Goal: Task Accomplishment & Management: Manage account settings

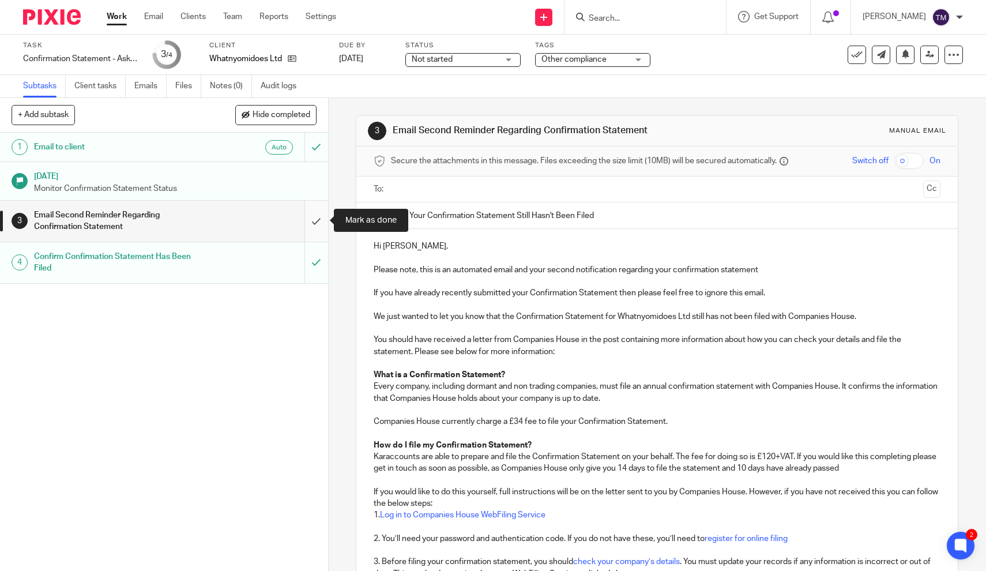
click at [316, 223] on input "submit" at bounding box center [164, 221] width 328 height 41
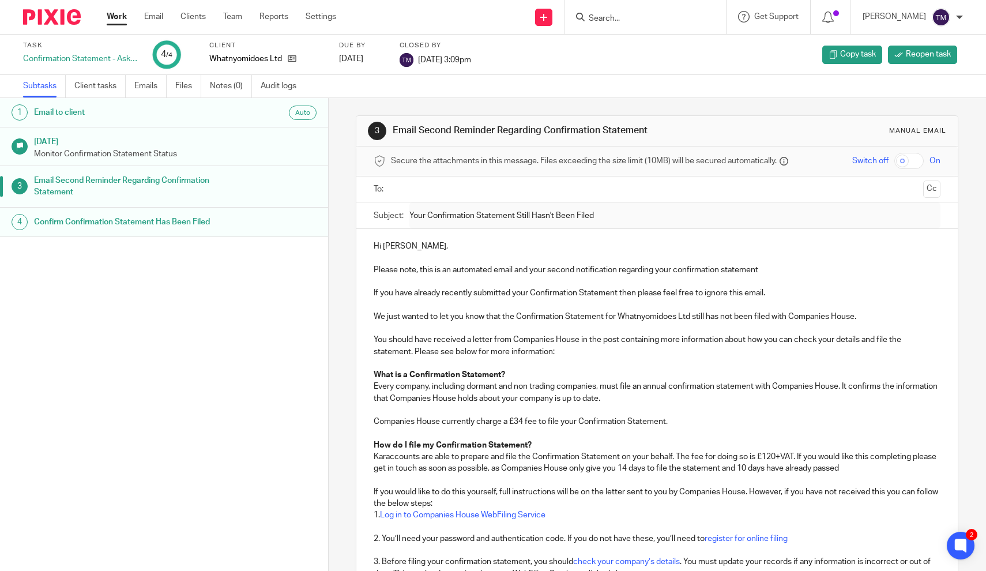
click at [114, 16] on link "Work" at bounding box center [117, 17] width 20 height 12
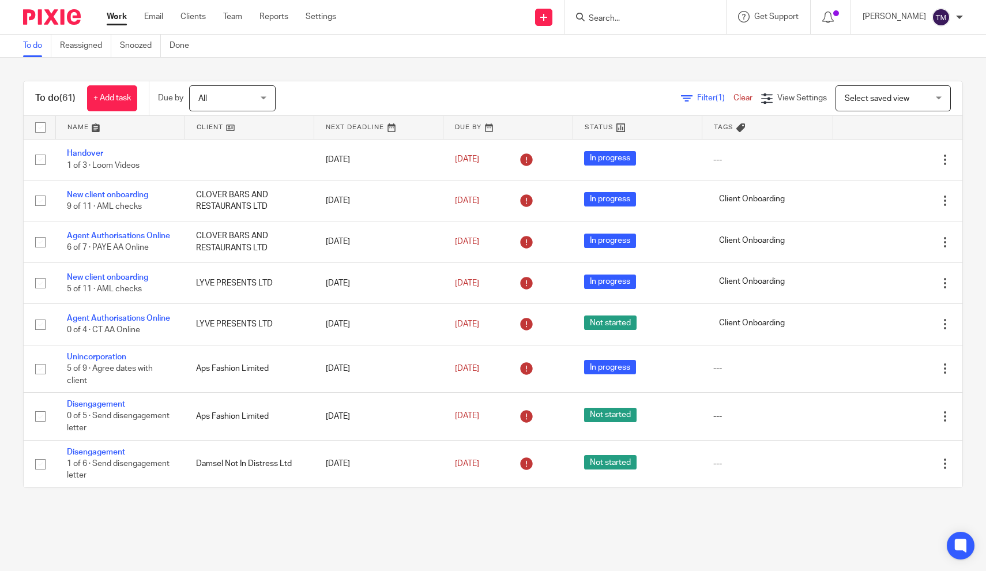
click at [217, 104] on span "All" at bounding box center [228, 98] width 61 height 24
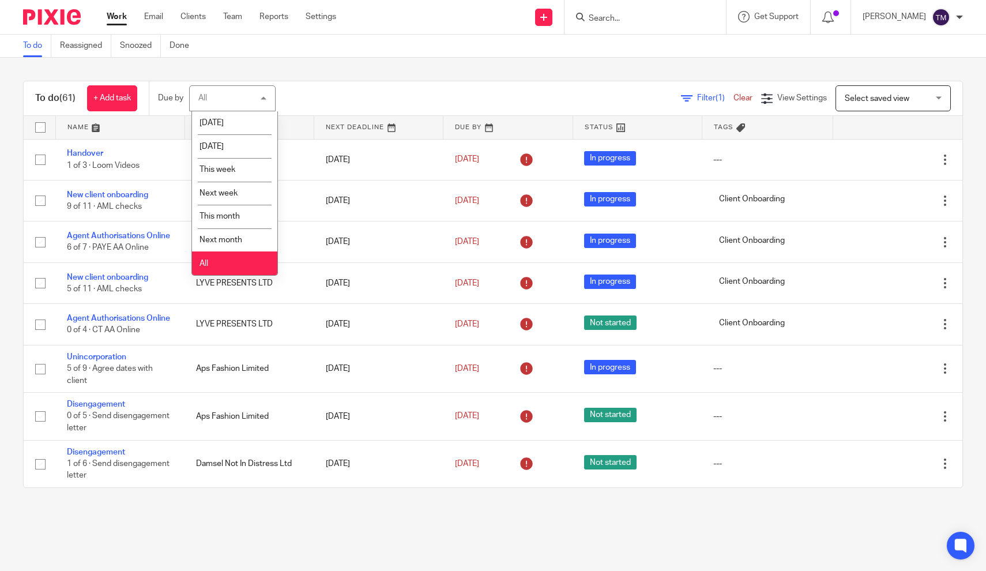
click at [235, 265] on li "All" at bounding box center [234, 264] width 85 height 24
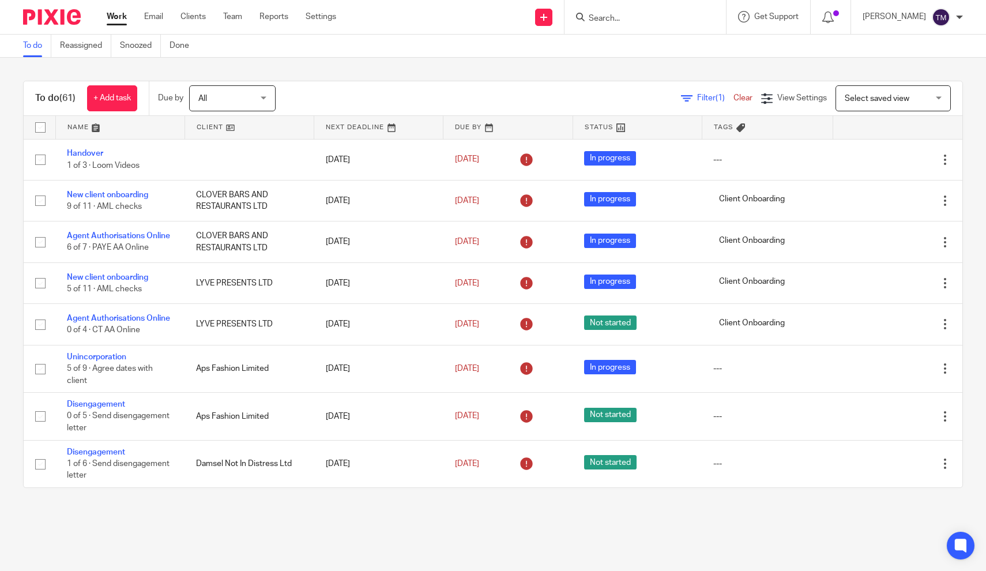
click at [691, 100] on icon at bounding box center [687, 99] width 12 height 12
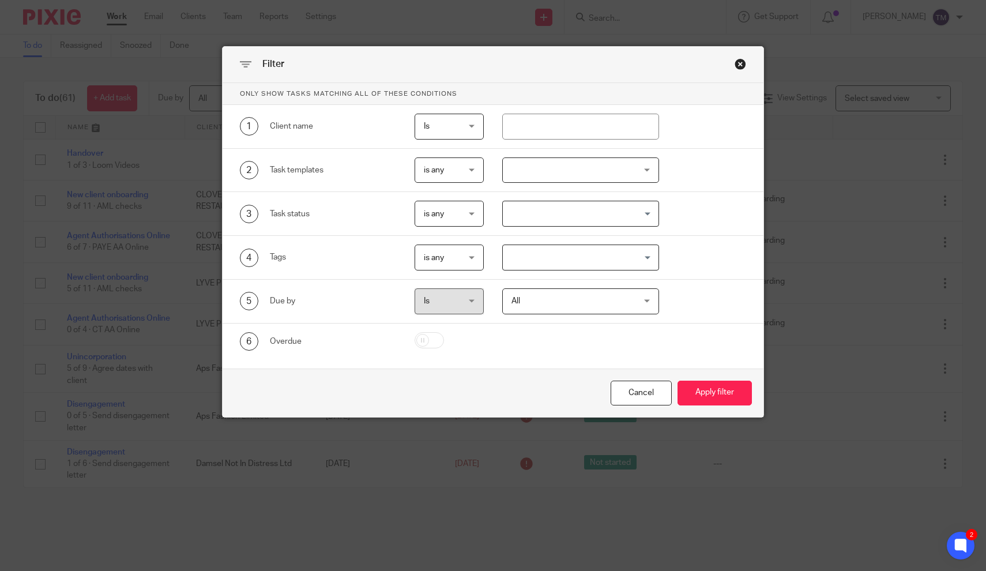
click at [519, 169] on div at bounding box center [580, 170] width 157 height 26
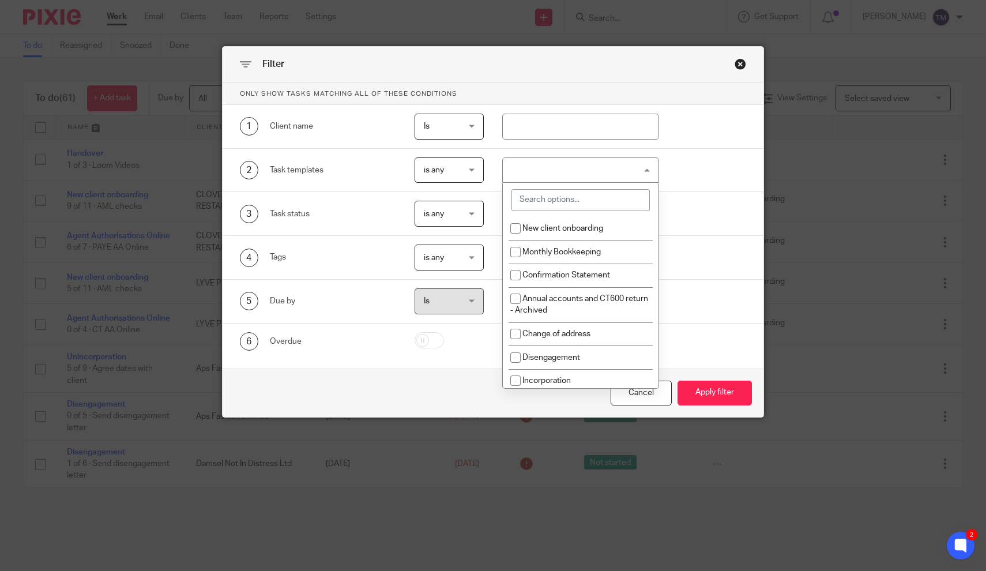
click at [531, 200] on input "search" at bounding box center [581, 200] width 138 height 22
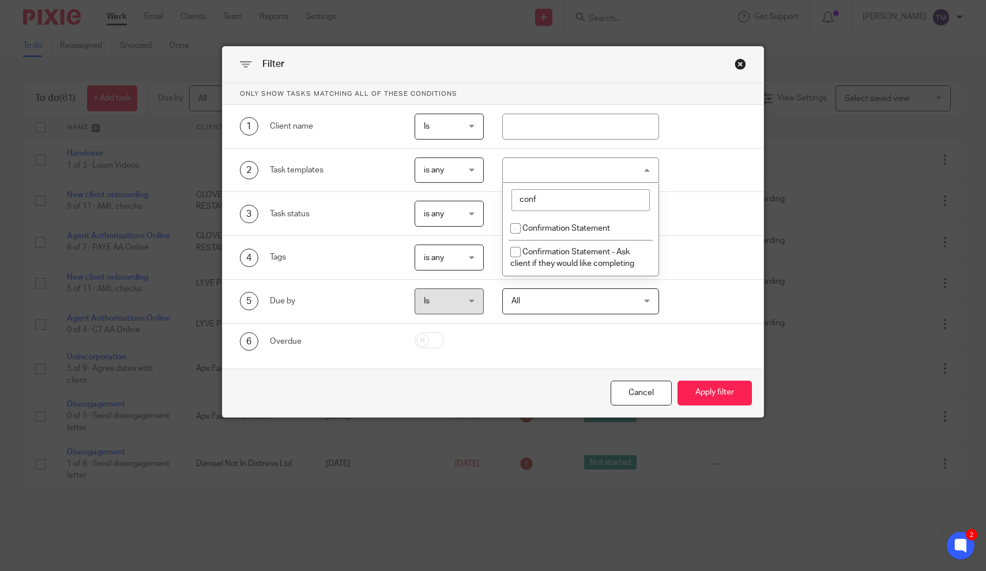
type input "conf"
drag, startPoint x: 531, startPoint y: 200, endPoint x: 542, endPoint y: 258, distance: 59.4
click at [542, 258] on span "Confirmation Statement - Ask client if they would like completing" at bounding box center [573, 258] width 124 height 20
checkbox input "true"
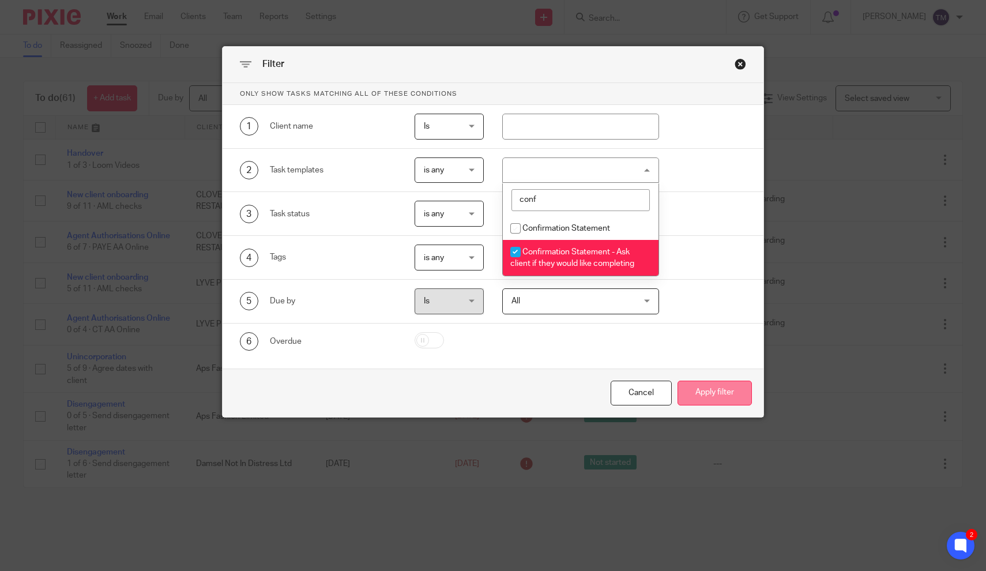
click at [714, 391] on button "Apply filter" at bounding box center [715, 393] width 74 height 25
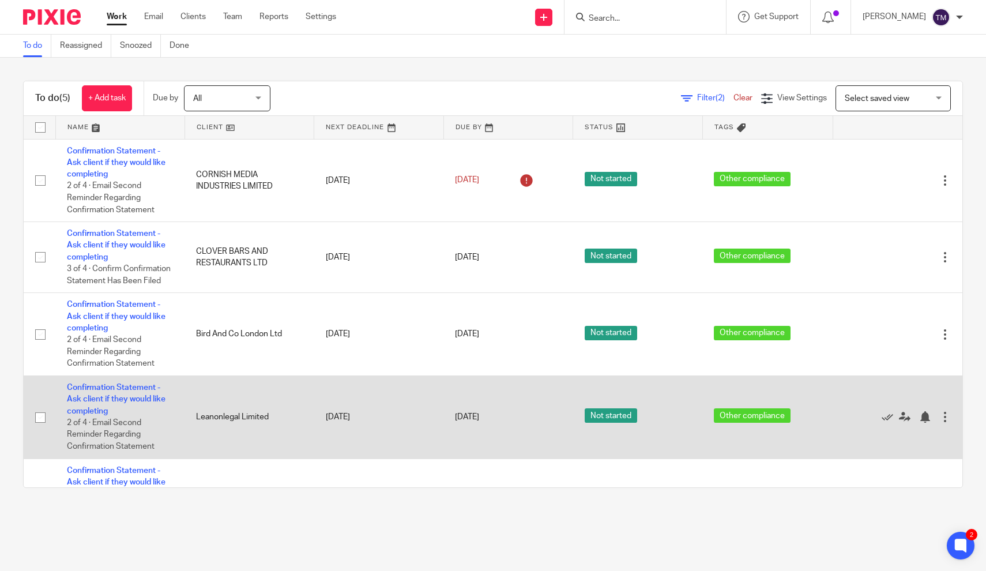
click at [316, 441] on td "1 Sep 2025" at bounding box center [378, 417] width 129 height 83
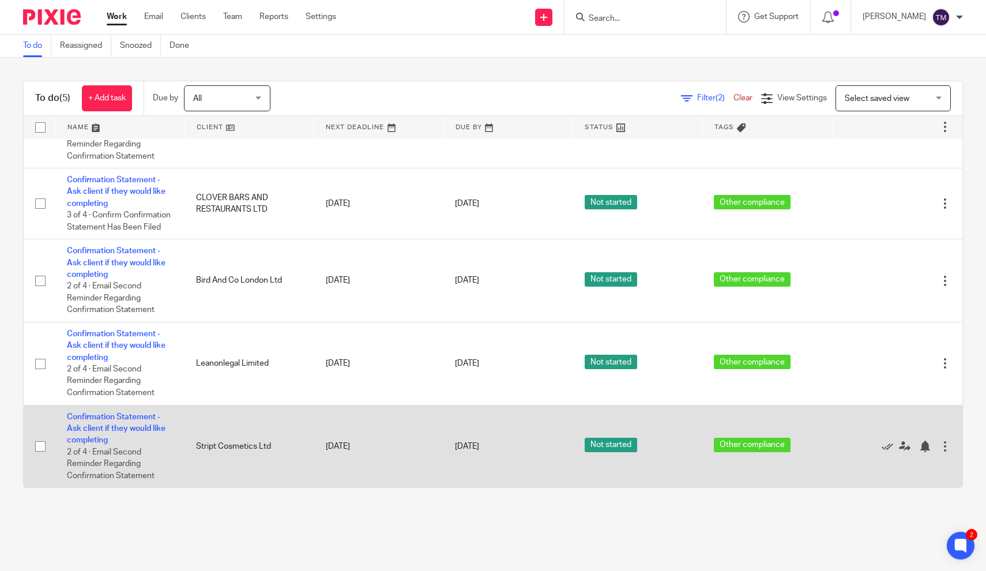
scroll to position [58, 0]
click at [125, 428] on link "Confirmation Statement - Ask client if they would like completing" at bounding box center [116, 429] width 99 height 32
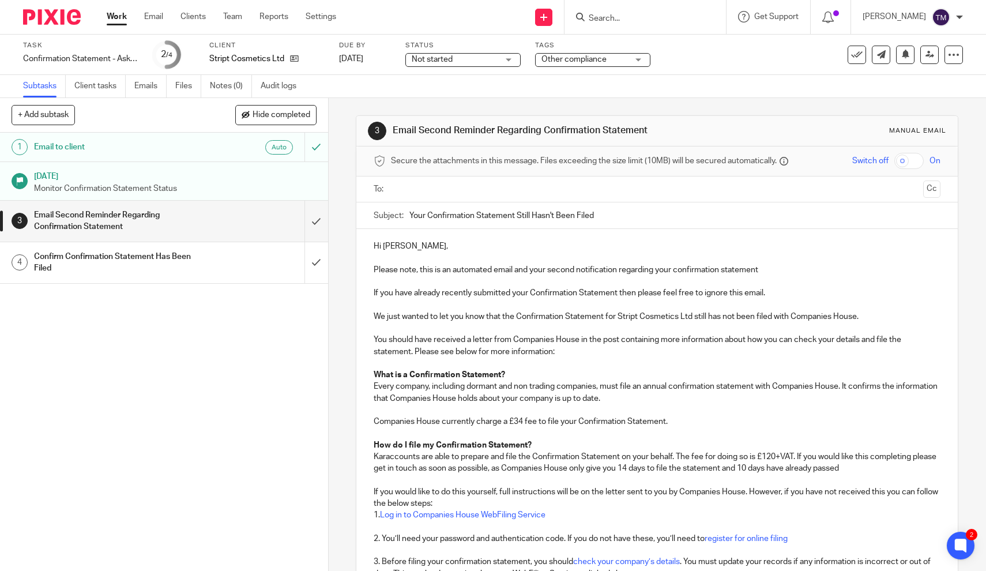
click at [193, 152] on h1 "Email to client" at bounding box center [120, 146] width 173 height 17
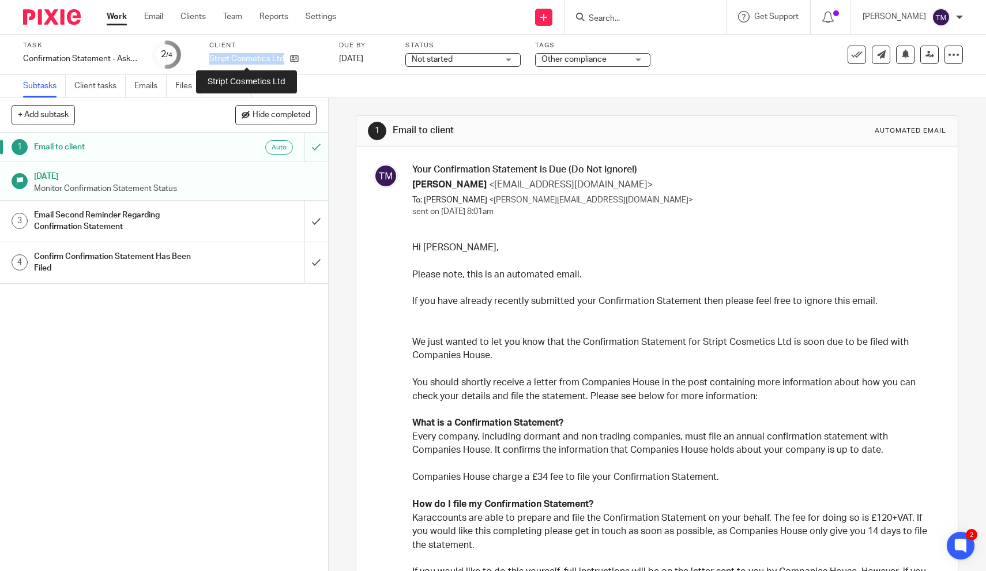
drag, startPoint x: 208, startPoint y: 58, endPoint x: 283, endPoint y: 60, distance: 74.4
click at [283, 60] on div "Task Confirmation Statement - Ask client if they would like completing Save Con…" at bounding box center [414, 55] width 783 height 28
copy p "Stript Cosmetics Ltd"
click at [124, 20] on link "Work" at bounding box center [117, 17] width 20 height 12
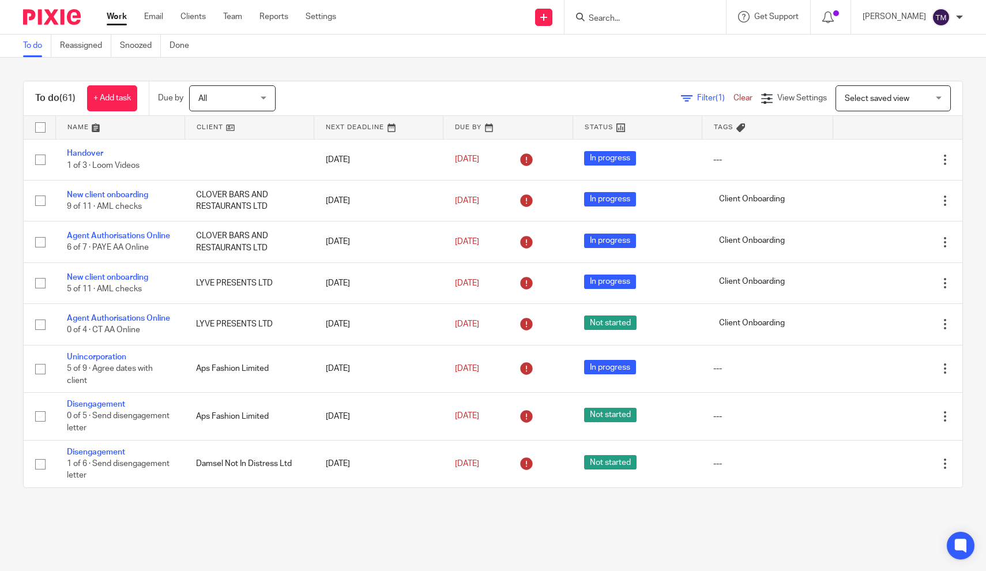
click at [705, 99] on span "Filter (1)" at bounding box center [715, 98] width 36 height 8
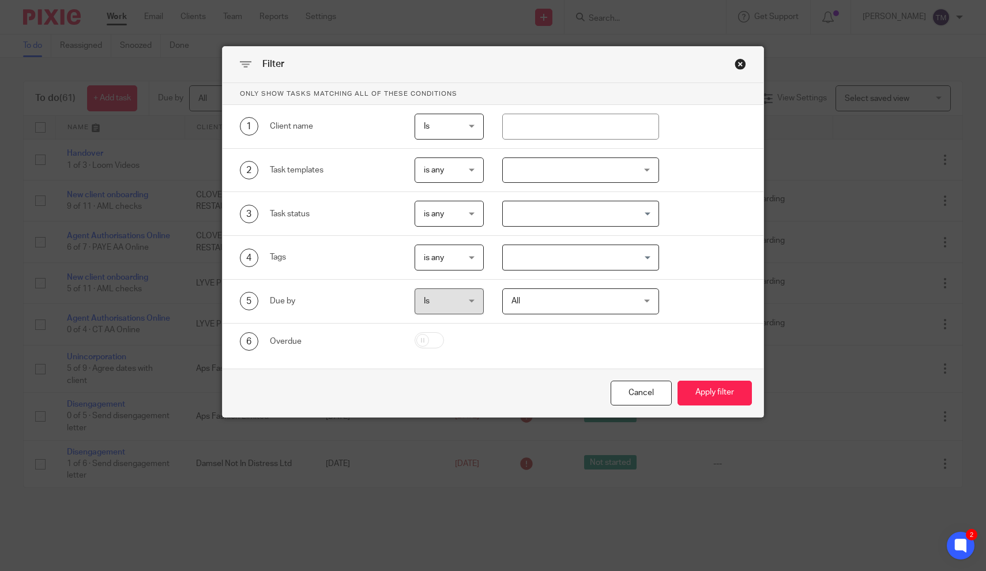
click at [523, 173] on div at bounding box center [580, 170] width 157 height 26
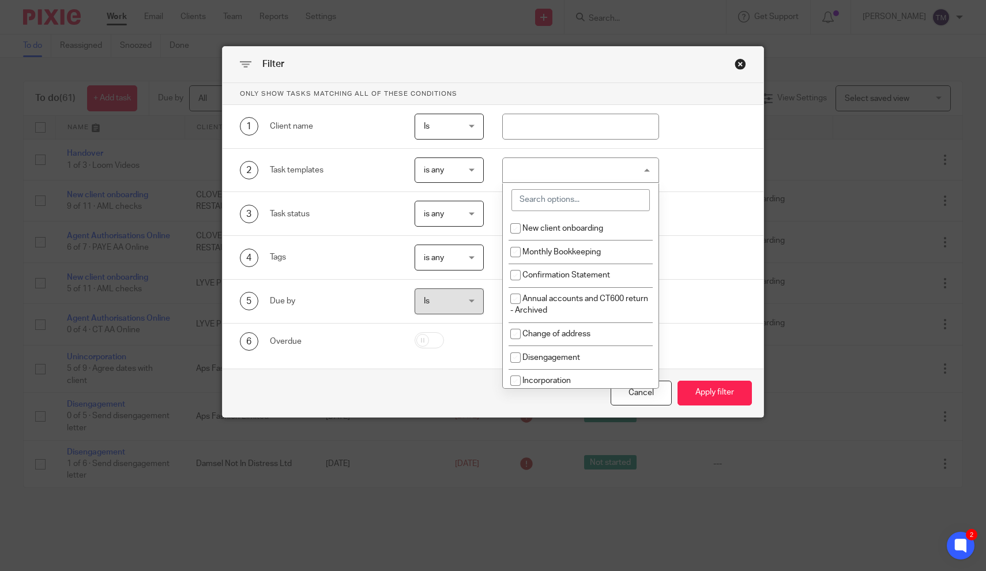
click at [541, 194] on input "search" at bounding box center [581, 200] width 138 height 22
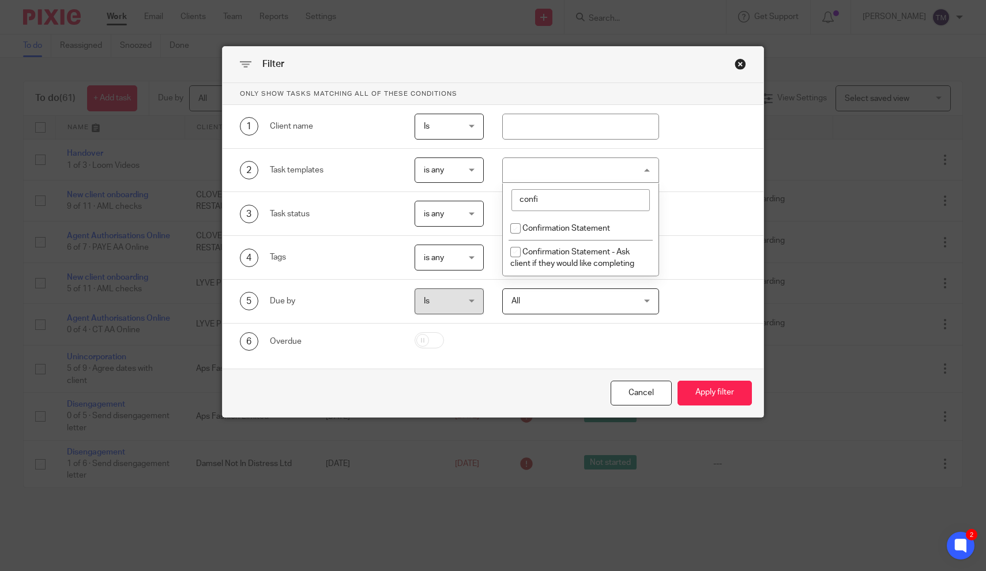
type input "confi"
drag, startPoint x: 541, startPoint y: 194, endPoint x: 518, endPoint y: 227, distance: 39.8
click at [518, 227] on input "checkbox" at bounding box center [516, 228] width 22 height 22
checkbox input "true"
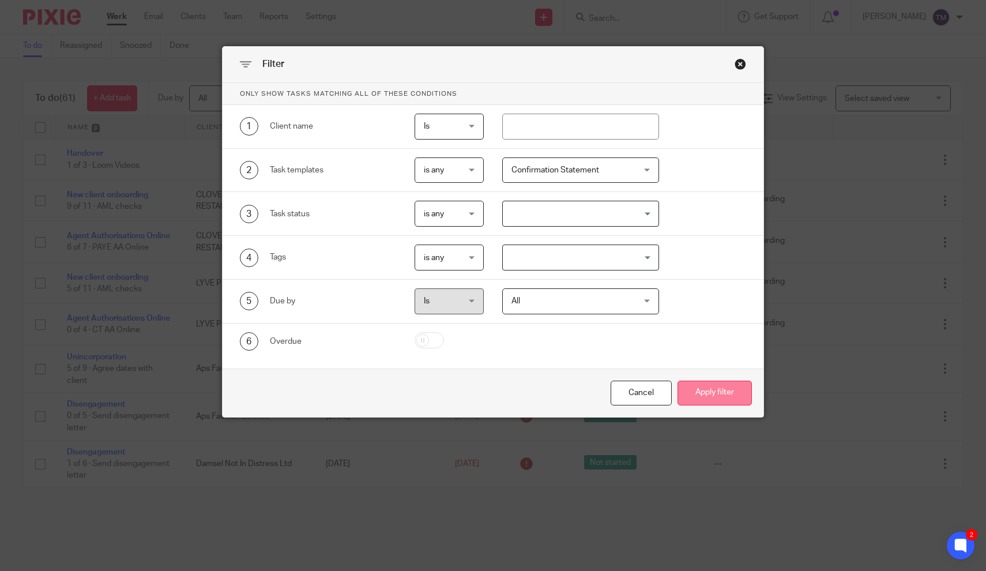
click at [715, 404] on button "Apply filter" at bounding box center [715, 393] width 74 height 25
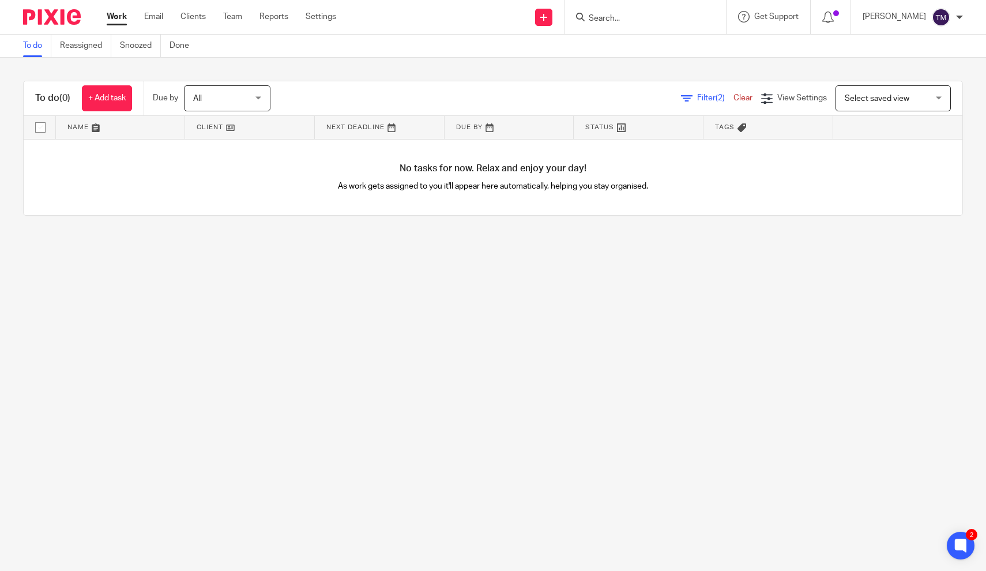
click at [697, 104] on div "Filter (2) Clear" at bounding box center [721, 98] width 80 height 12
click at [706, 102] on span "Filter (2)" at bounding box center [715, 98] width 36 height 8
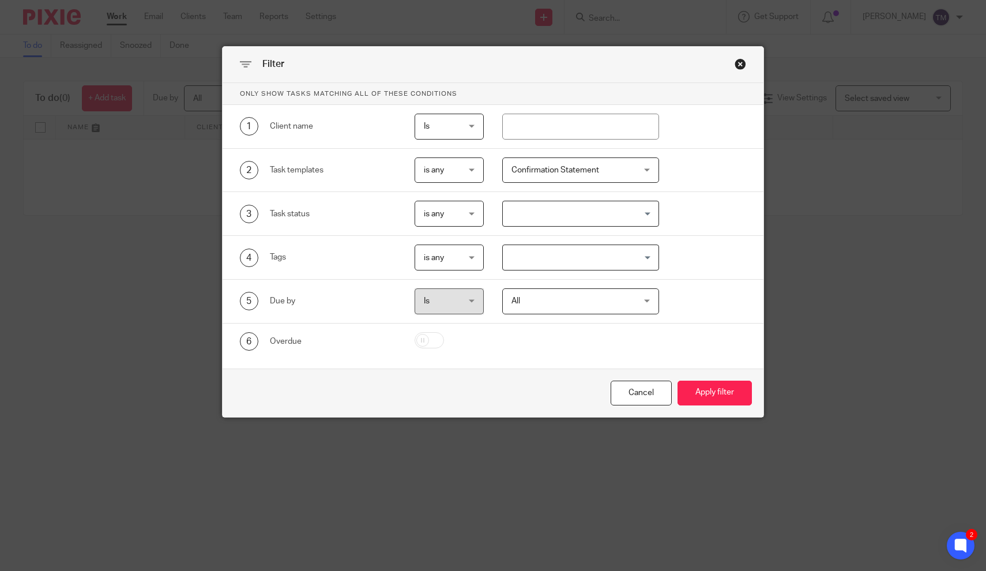
click at [593, 174] on span "Confirmation Statement" at bounding box center [556, 170] width 88 height 8
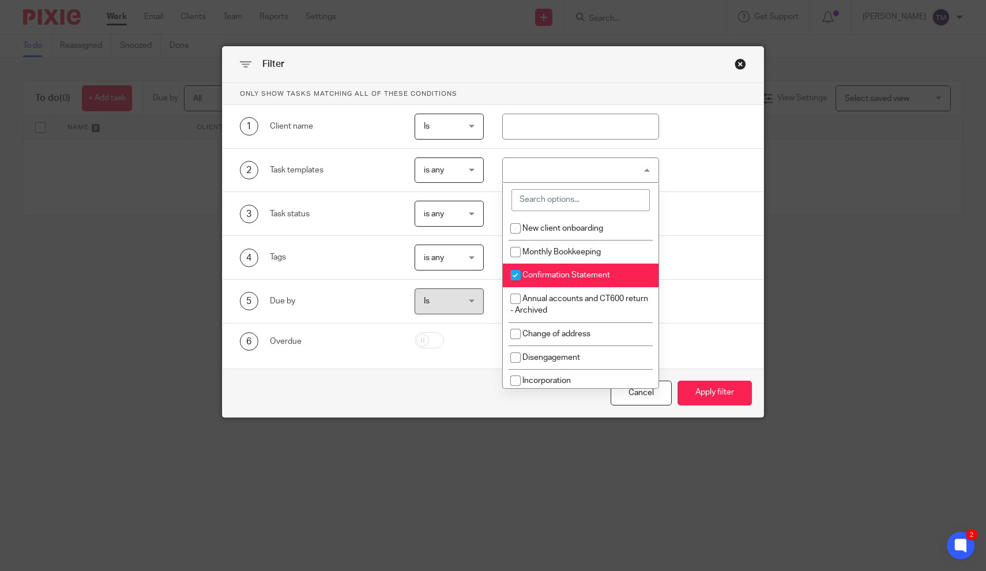
click at [513, 275] on input "checkbox" at bounding box center [516, 275] width 22 height 22
checkbox input "false"
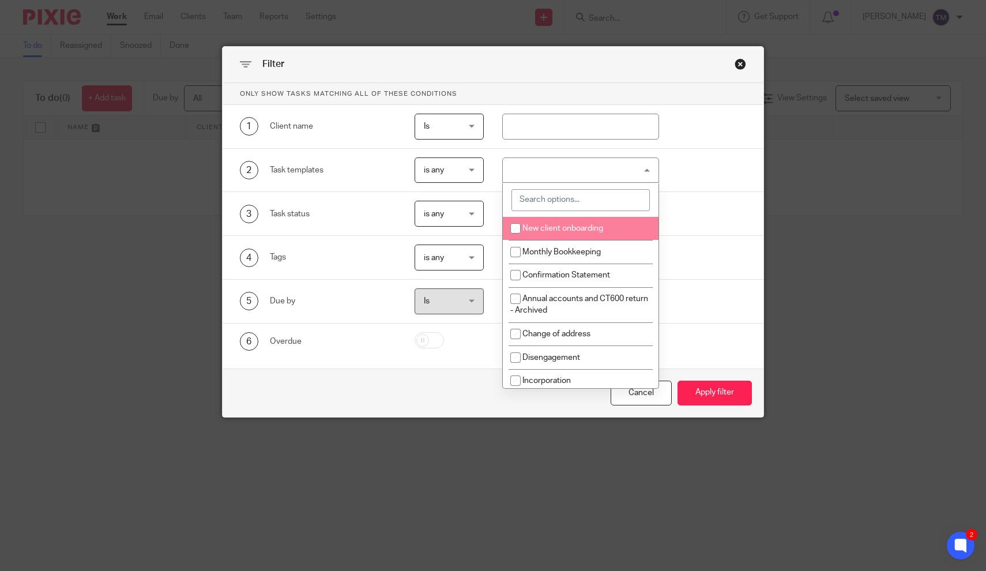
click at [543, 197] on input "search" at bounding box center [581, 200] width 138 height 22
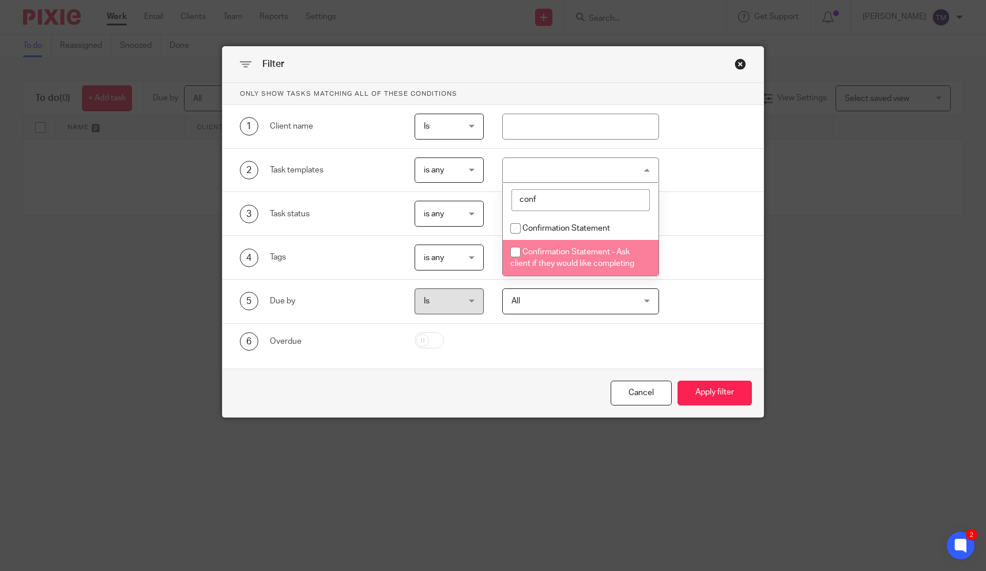
type input "conf"
click at [512, 253] on input "checkbox" at bounding box center [516, 252] width 22 height 22
checkbox input "true"
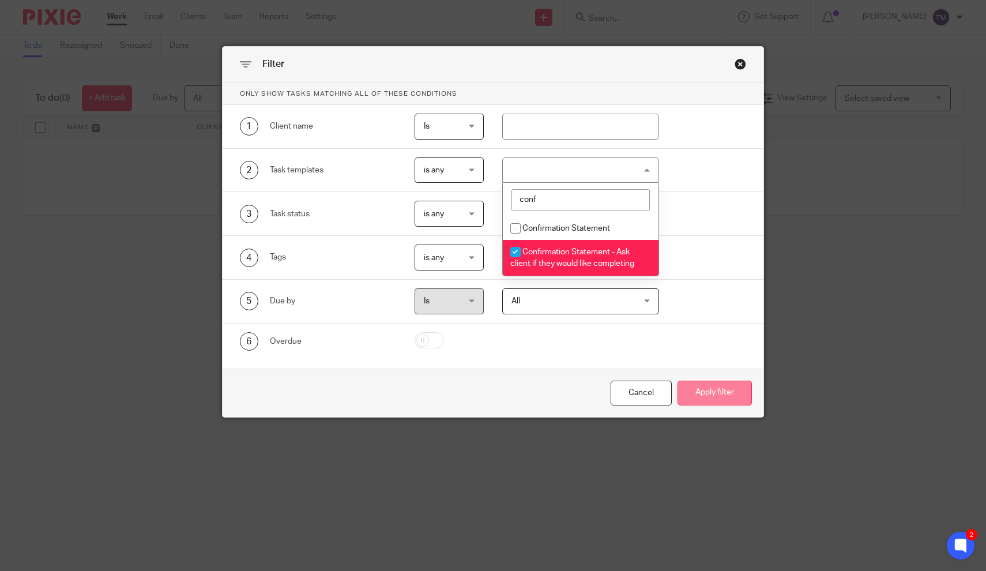
click at [700, 394] on button "Apply filter" at bounding box center [715, 393] width 74 height 25
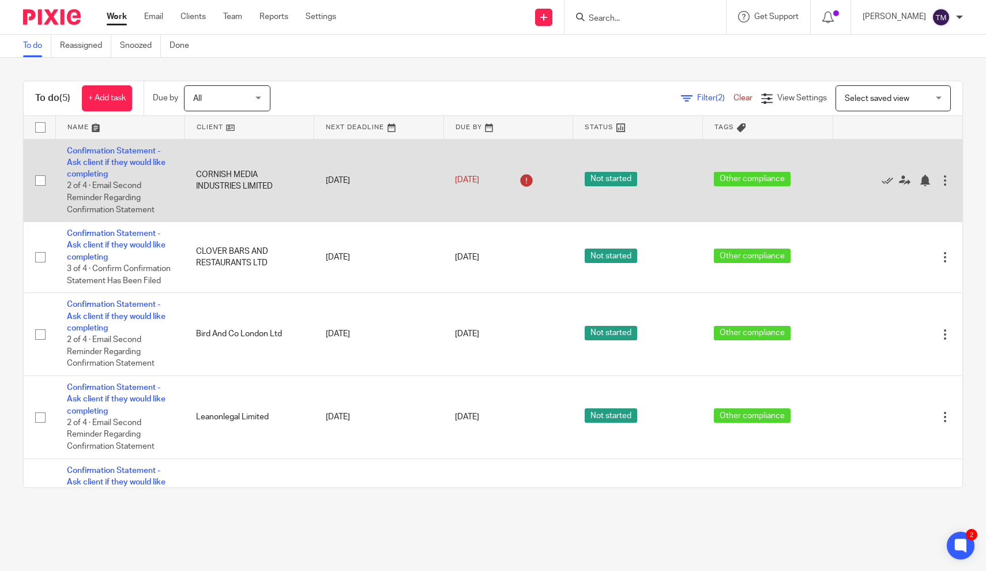
drag, startPoint x: 277, startPoint y: 188, endPoint x: 197, endPoint y: 174, distance: 82.0
click at [197, 174] on td "CORNISH MEDIA INDUSTRIES LIMITED" at bounding box center [249, 180] width 129 height 83
copy td "CORNISH MEDIA INDUSTRIES LIMITED"
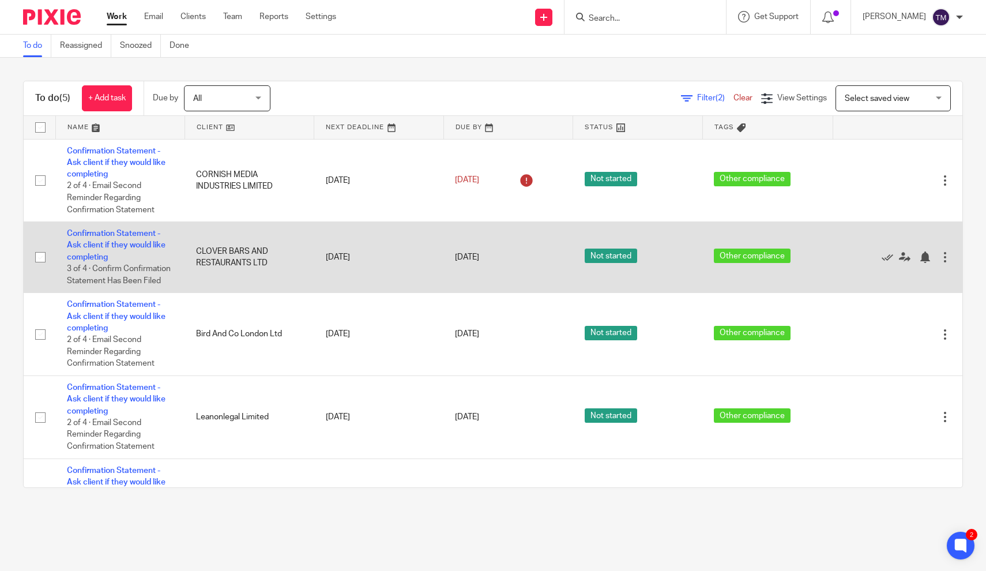
drag, startPoint x: 268, startPoint y: 264, endPoint x: 196, endPoint y: 252, distance: 73.0
click at [196, 252] on td "CLOVER BARS AND RESTAURANTS LTD" at bounding box center [249, 257] width 129 height 71
copy td "CLOVER BARS AND RESTAURANTS LTD"
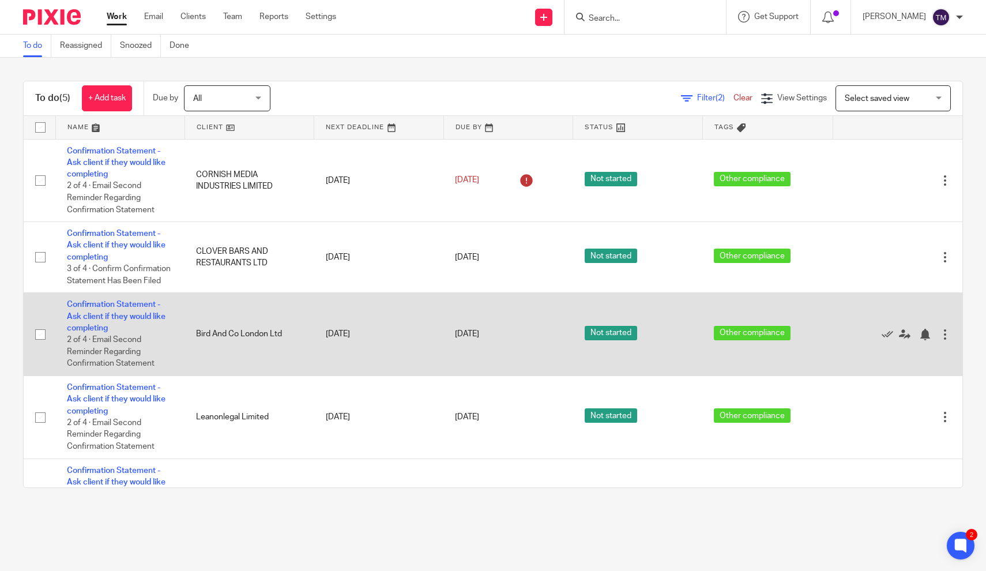
drag, startPoint x: 287, startPoint y: 338, endPoint x: 194, endPoint y: 339, distance: 92.3
click at [194, 339] on td "Bird And Co London Ltd" at bounding box center [249, 334] width 129 height 83
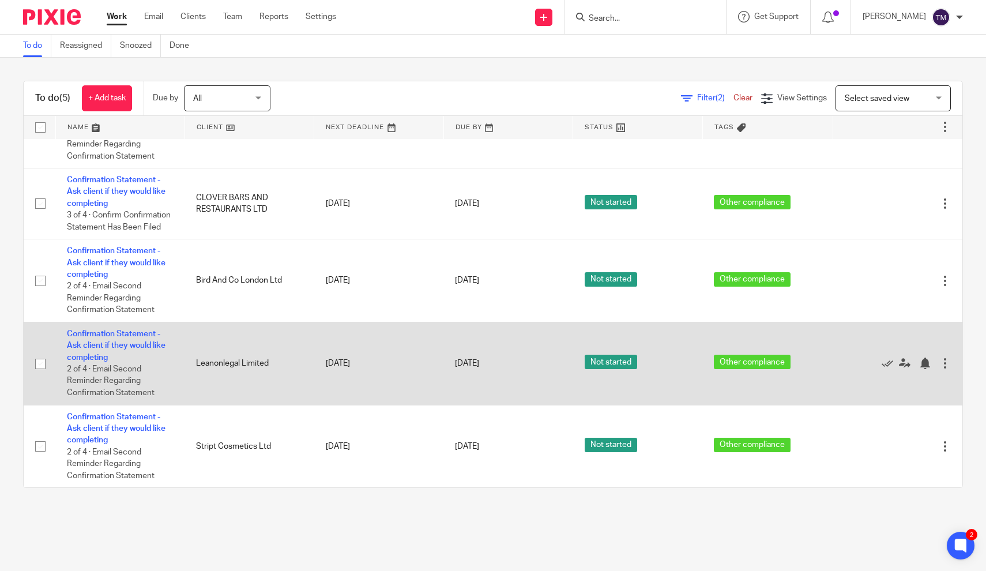
copy td "Bird And Co London Ltd"
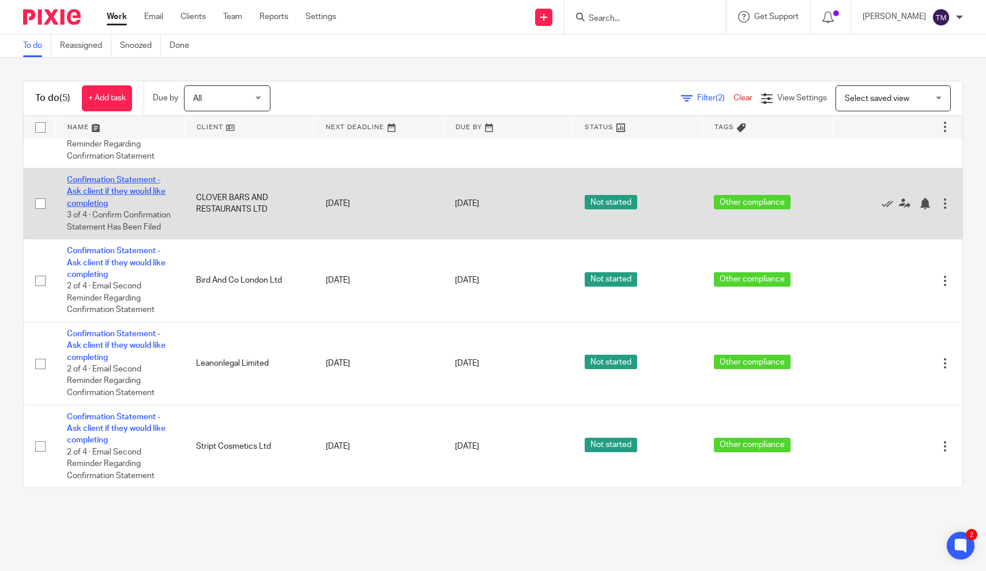
click at [129, 187] on link "Confirmation Statement - Ask client if they would like completing" at bounding box center [116, 192] width 99 height 32
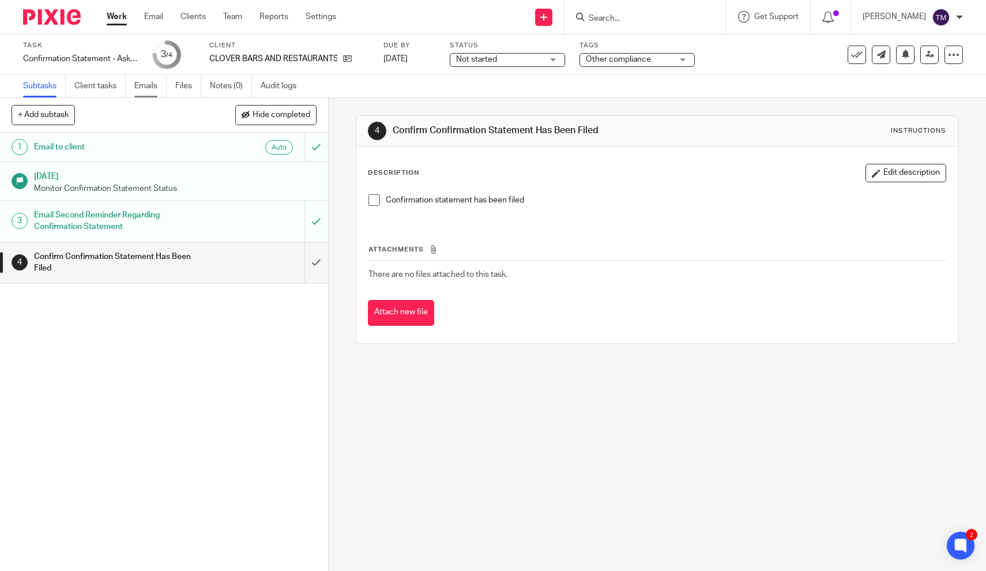
click at [145, 91] on link "Emails" at bounding box center [150, 86] width 32 height 22
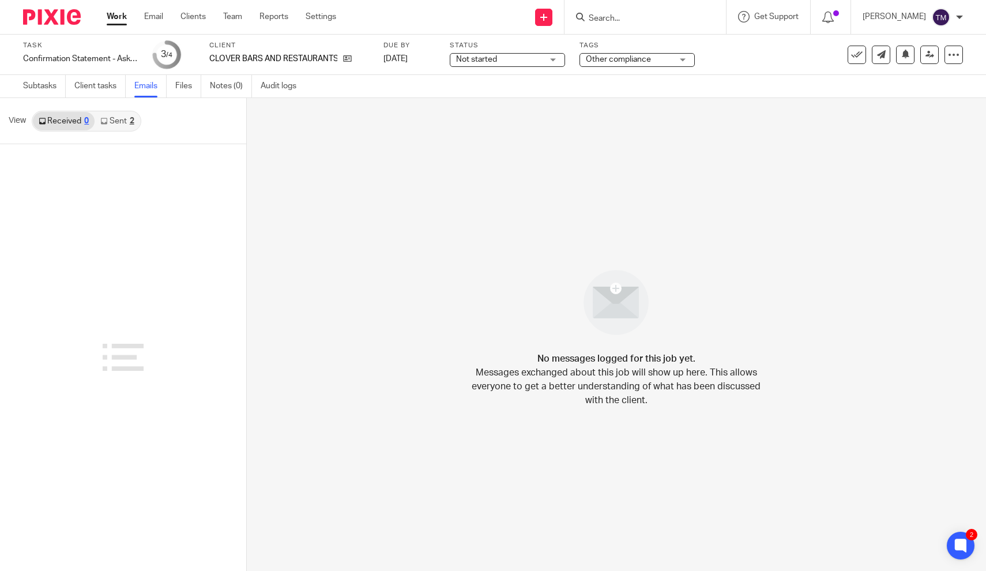
click at [127, 120] on link "Sent 2" at bounding box center [117, 121] width 45 height 18
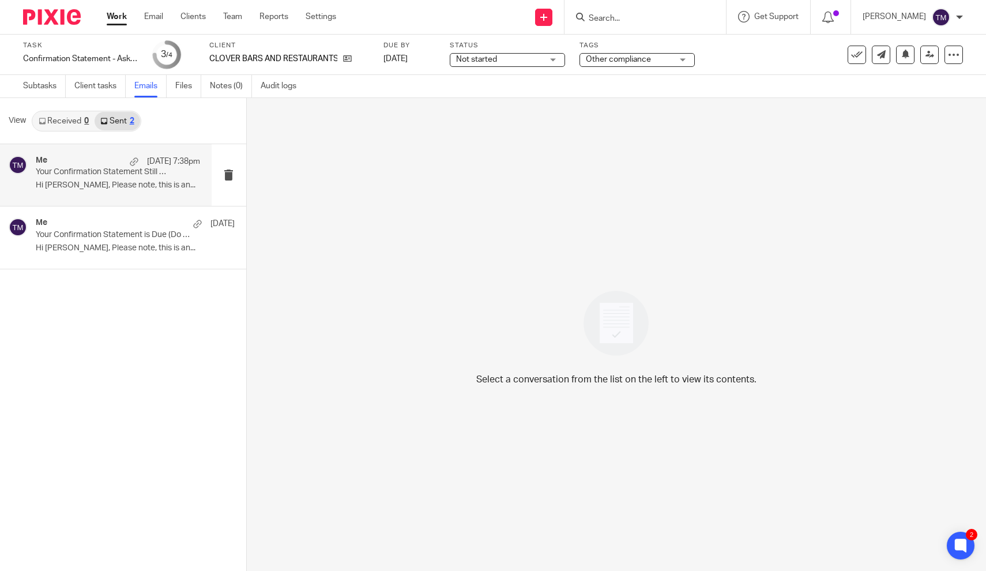
click at [97, 194] on div "Me [DATE] 7:38pm Your Confirmation Statement Still Hasn't Been Filed Hi [PERSON…" at bounding box center [106, 175] width 212 height 62
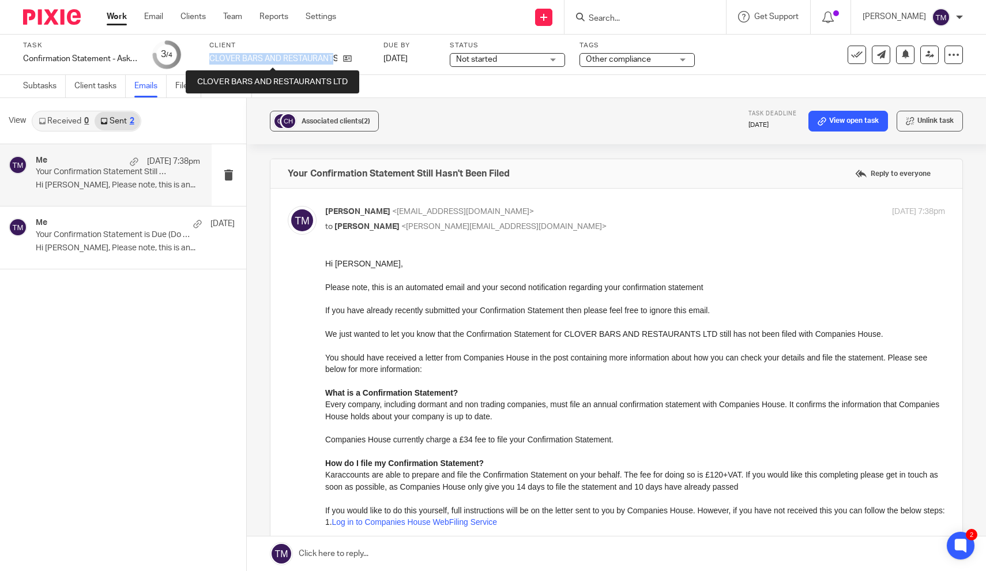
drag, startPoint x: 211, startPoint y: 61, endPoint x: 336, endPoint y: 59, distance: 125.2
click at [336, 59] on p "CLOVER BARS AND RESTAURANTS LTD" at bounding box center [273, 59] width 128 height 12
copy p "CLOVER BARS AND RESTAURANT"
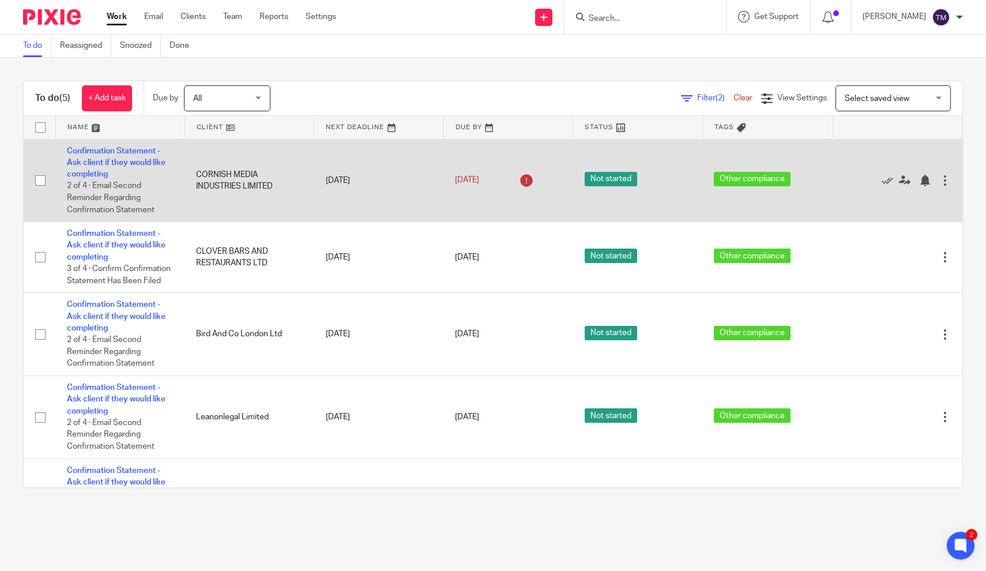
drag, startPoint x: 277, startPoint y: 187, endPoint x: 197, endPoint y: 175, distance: 80.6
click at [197, 175] on td "CORNISH MEDIA INDUSTRIES LIMITED" at bounding box center [249, 180] width 129 height 83
copy td "CORNISH MEDIA INDUSTRIES LIMITED"
click at [134, 163] on link "Confirmation Statement - Ask client if they would like completing" at bounding box center [116, 163] width 99 height 32
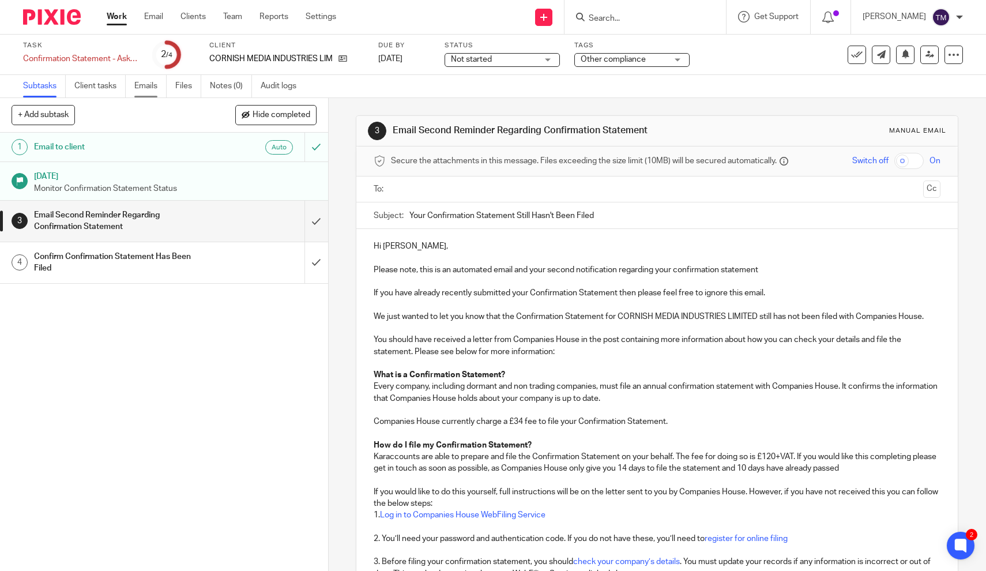
click at [142, 85] on link "Emails" at bounding box center [150, 86] width 32 height 22
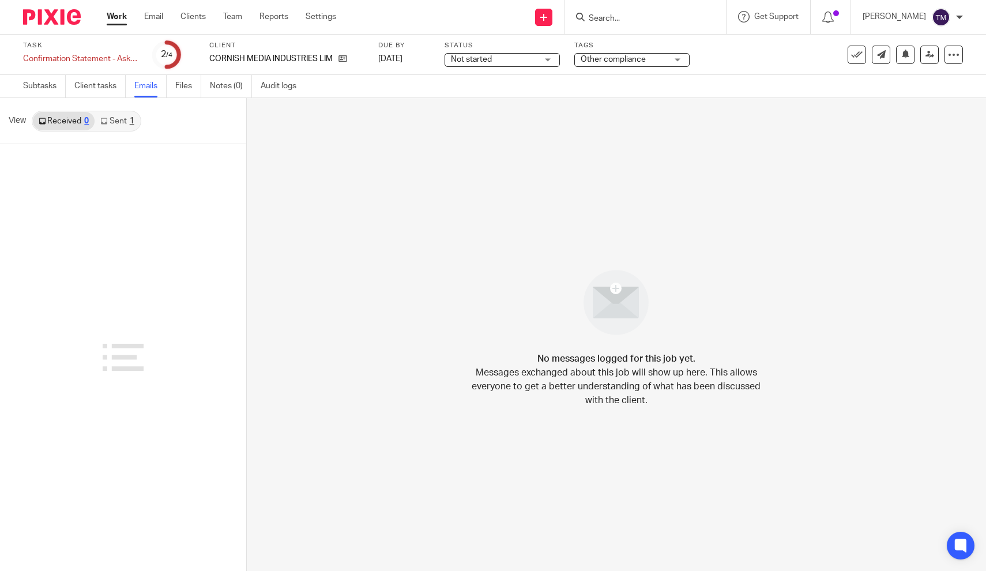
click at [115, 120] on link "Sent 1" at bounding box center [117, 121] width 45 height 18
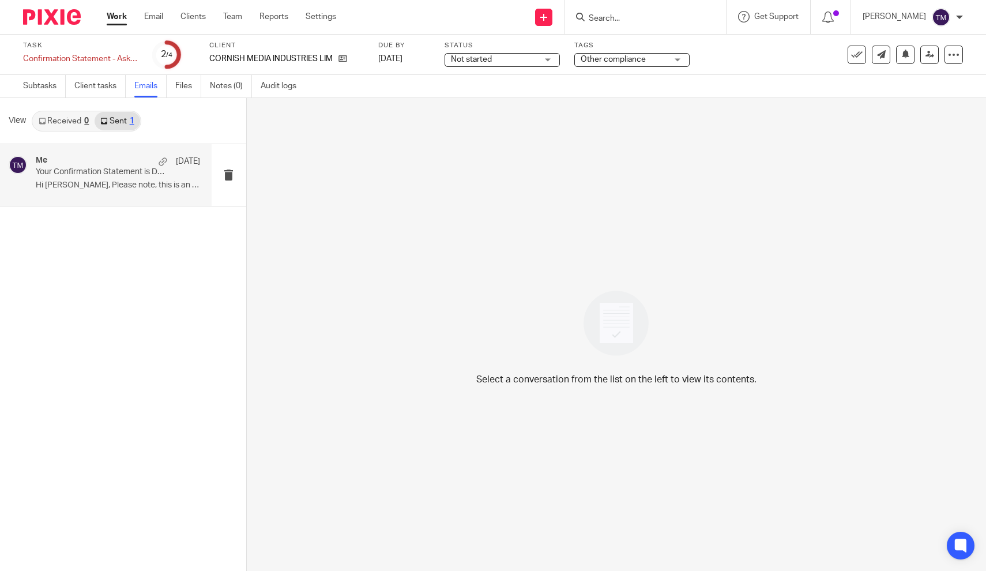
click at [115, 174] on p "Your Confirmation Statement is Due (Do Not Ignore!)" at bounding box center [102, 172] width 132 height 10
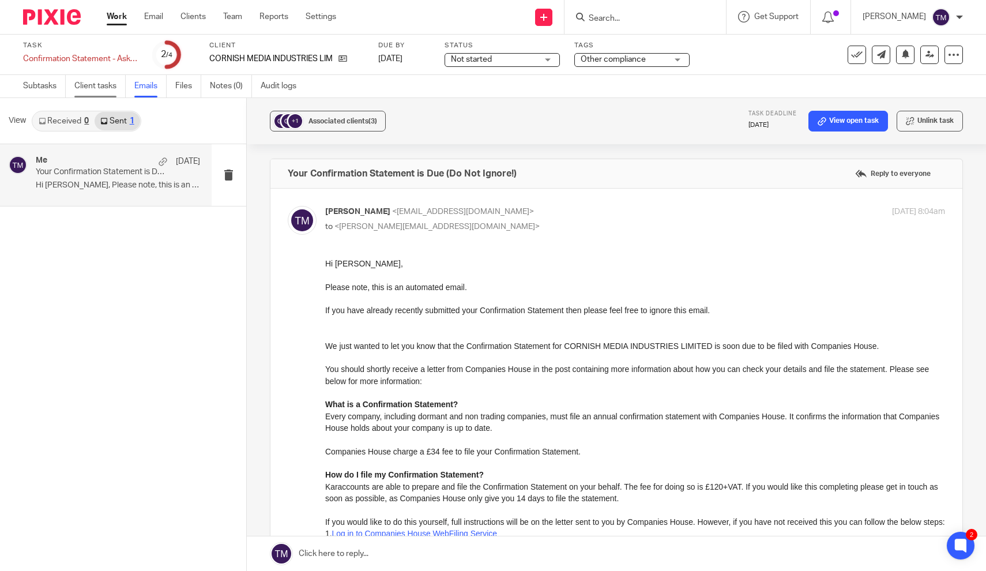
click at [85, 87] on link "Client tasks" at bounding box center [99, 86] width 51 height 22
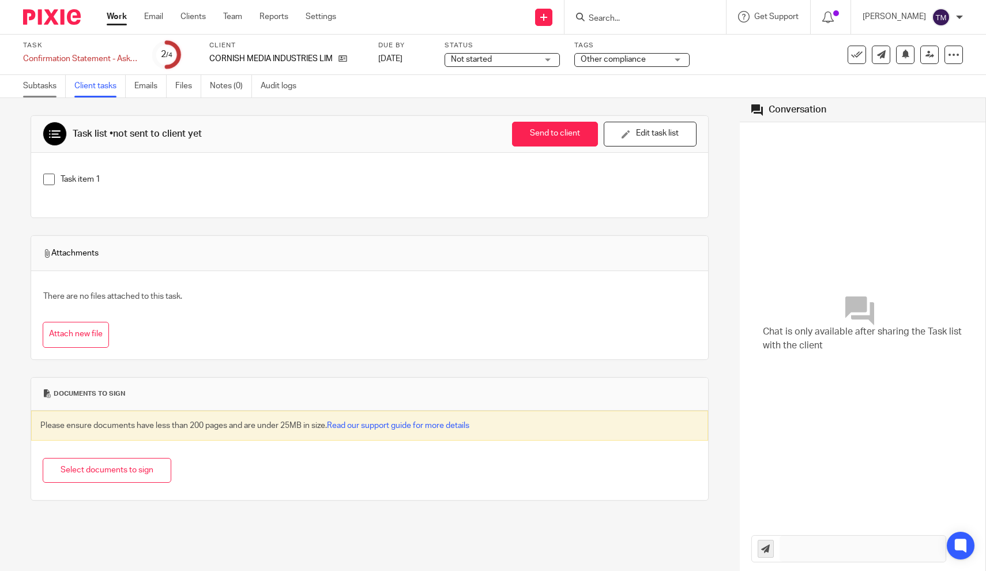
click at [54, 91] on link "Subtasks" at bounding box center [44, 86] width 43 height 22
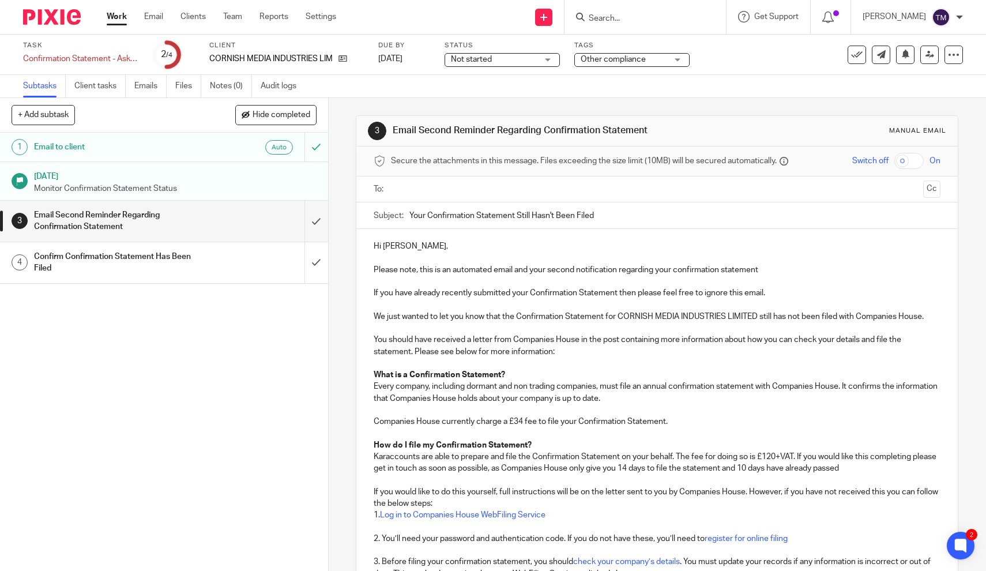
click at [569, 272] on p "Please note, this is an automated email and your second notification regarding …" at bounding box center [657, 270] width 567 height 12
drag, startPoint x: 576, startPoint y: 272, endPoint x: 532, endPoint y: 273, distance: 43.9
click at [532, 273] on p "Please note, this is an automated email and your second notification regarding …" at bounding box center [657, 270] width 567 height 12
click at [587, 369] on p "What is a Confirmation Statement?" at bounding box center [657, 375] width 567 height 12
click at [700, 451] on p "Karaccounts are able to prepare and file the Confirmation Statement on your beh…" at bounding box center [657, 463] width 567 height 24
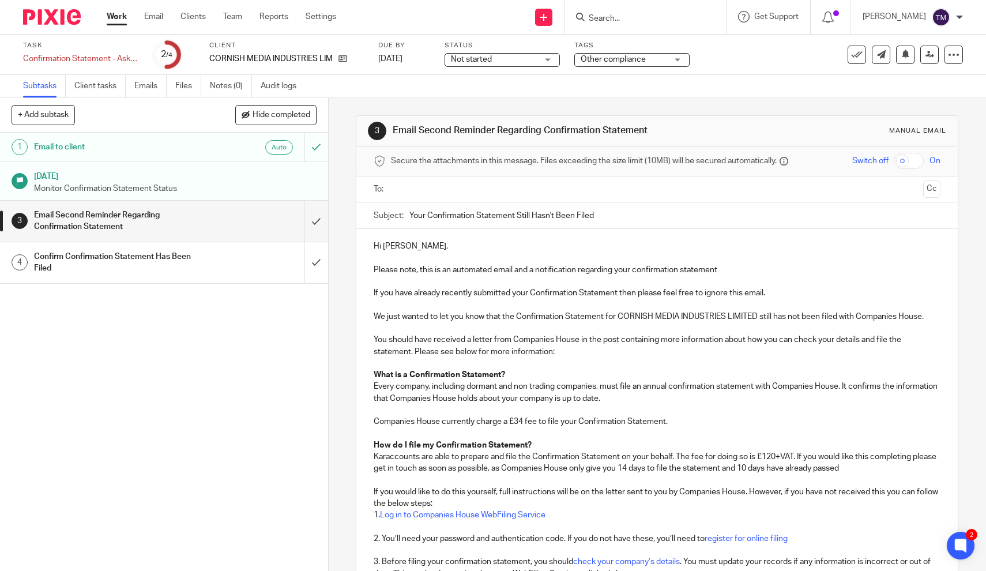
click at [530, 464] on p "Karaccounts are able to prepare and file the Confirmation Statement on your beh…" at bounding box center [657, 463] width 567 height 24
click at [851, 461] on p "Karaccounts are able to prepare and file the Confirmation Statement on your beh…" at bounding box center [657, 463] width 567 height 24
drag, startPoint x: 863, startPoint y: 462, endPoint x: 744, endPoint y: 468, distance: 119.6
click at [744, 468] on p "Karaccounts are able to prepare and file the Confirmation Statement on your beh…" at bounding box center [657, 463] width 567 height 24
click at [696, 486] on p "If you would like to do this yourself, full instructions will be on the letter …" at bounding box center [657, 498] width 567 height 24
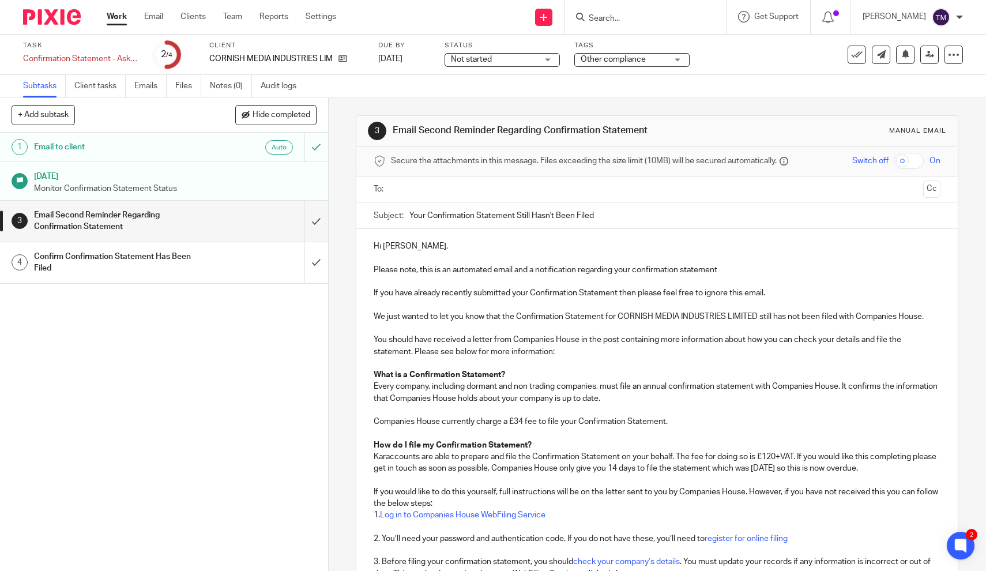
click at [614, 215] on input "Your Confirmation Statement Still Hasn't Been Filed" at bounding box center [675, 215] width 531 height 26
click at [442, 189] on input "text" at bounding box center [657, 189] width 524 height 13
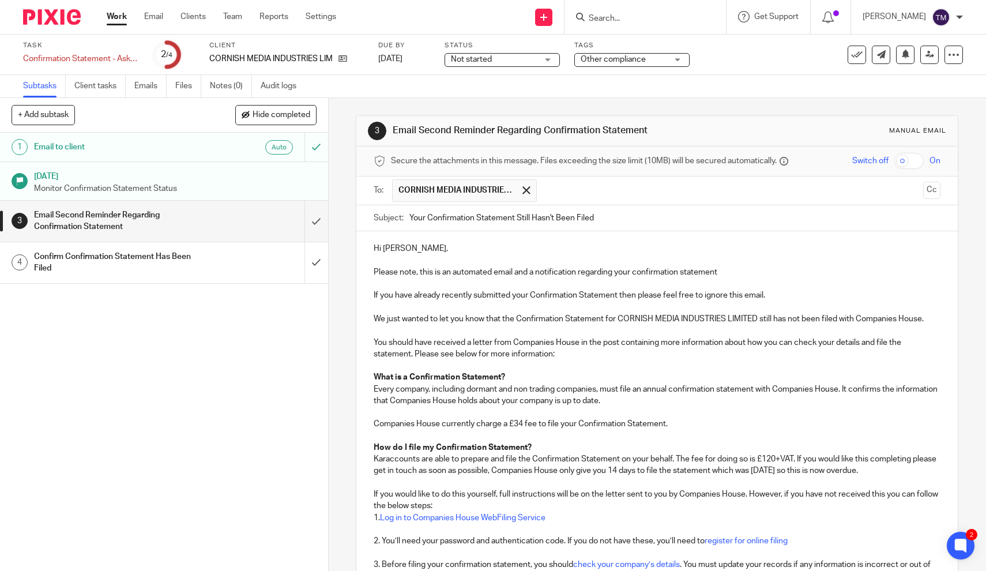
click at [756, 407] on p at bounding box center [657, 413] width 567 height 12
click at [758, 469] on p "Karaccounts are able to prepare and file the Confirmation Statement on your beh…" at bounding box center [657, 465] width 567 height 24
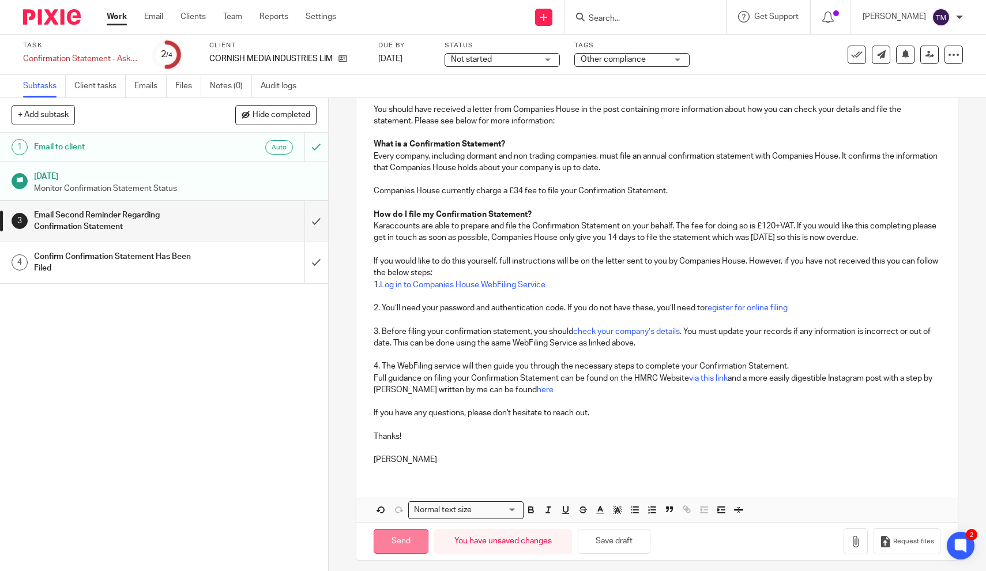
click at [400, 538] on input "Send" at bounding box center [401, 541] width 55 height 25
type input "Sent"
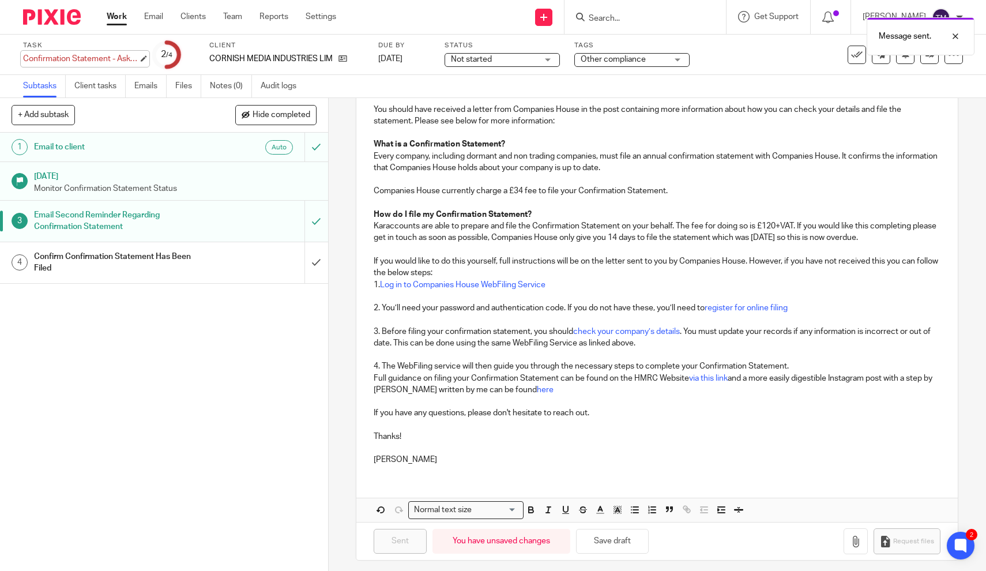
click at [37, 57] on div "Confirmation Statement - Ask client if they would like completing Save Confirma…" at bounding box center [80, 59] width 115 height 12
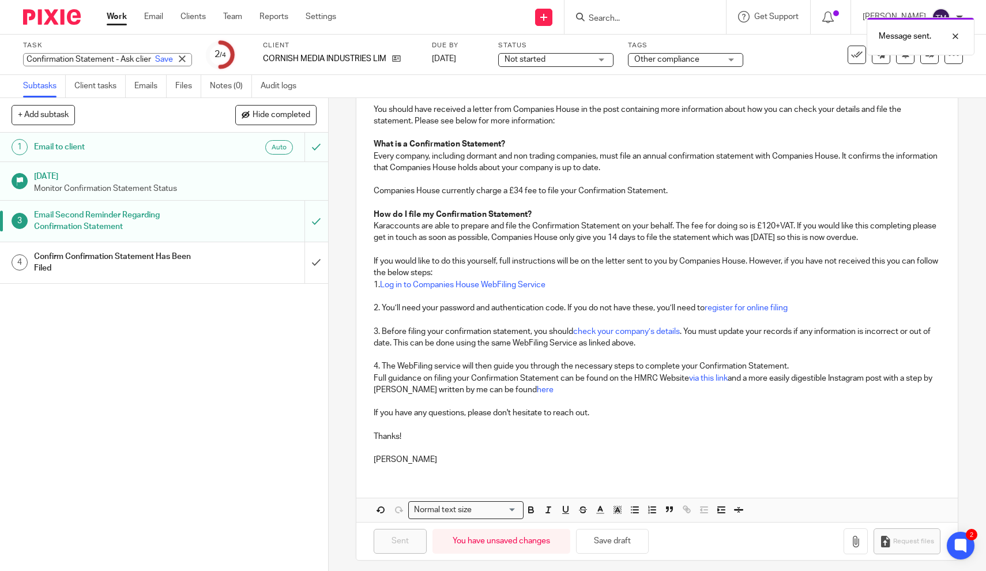
click at [37, 57] on input "Confirmation Statement - Ask client if they would like completing" at bounding box center [107, 59] width 169 height 13
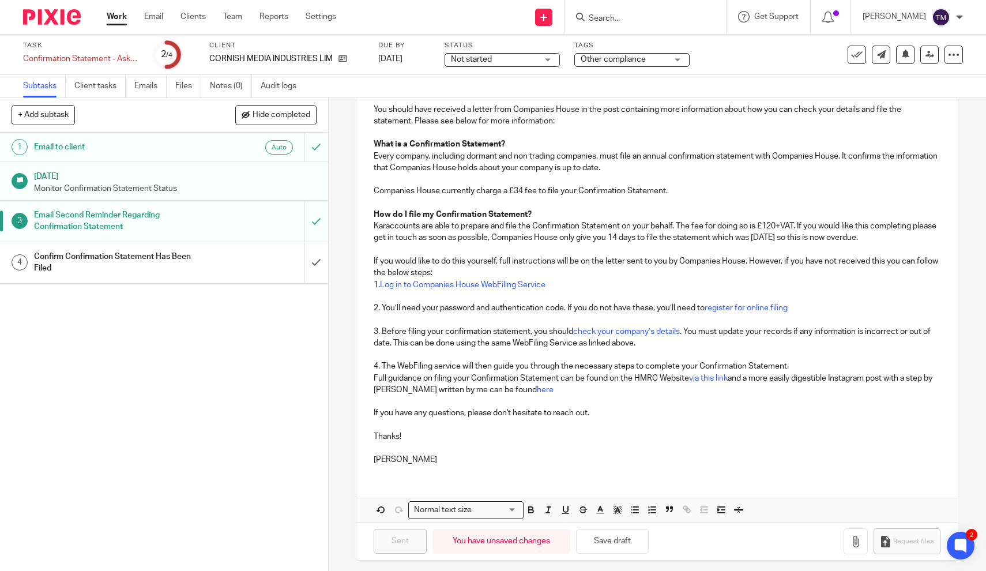
click at [39, 50] on label "Task" at bounding box center [80, 45] width 115 height 9
click at [120, 17] on link "Work" at bounding box center [117, 17] width 20 height 12
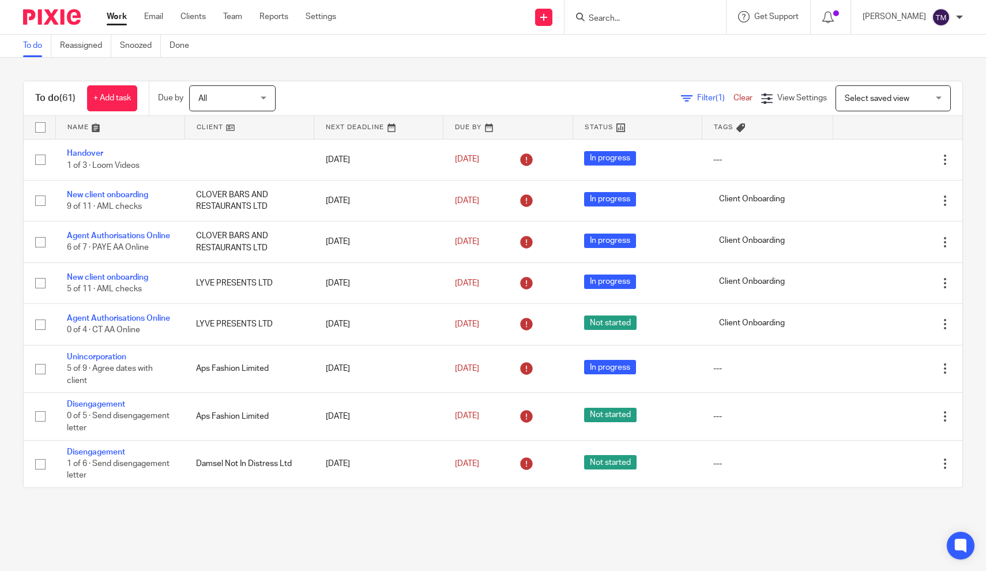
click at [704, 107] on div "Filter (1) Clear View Settings View Settings (1) Filters Clear Save Manage save…" at bounding box center [629, 98] width 667 height 26
click at [707, 99] on span "Filter (1)" at bounding box center [715, 98] width 36 height 8
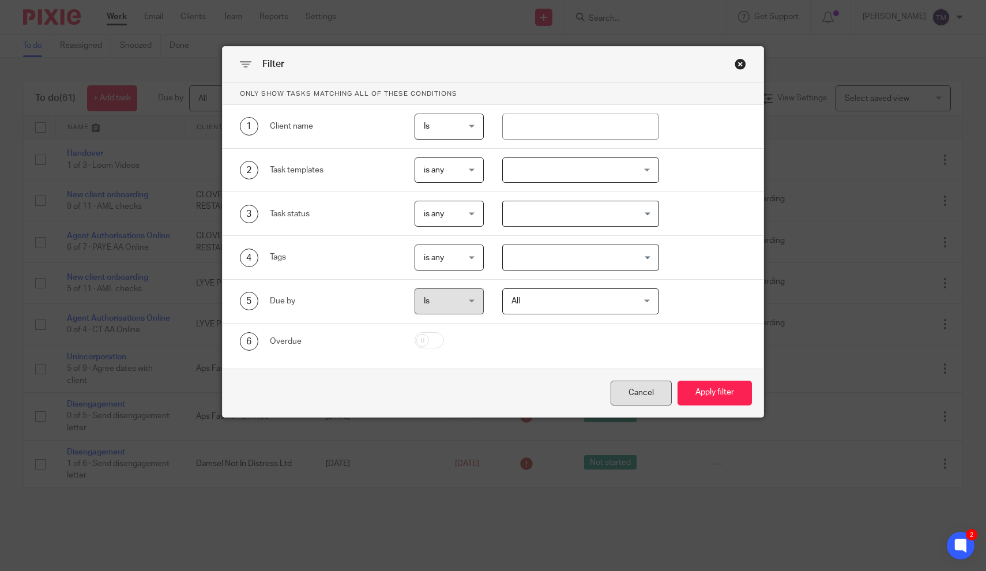
click at [626, 395] on div "Cancel" at bounding box center [641, 393] width 61 height 25
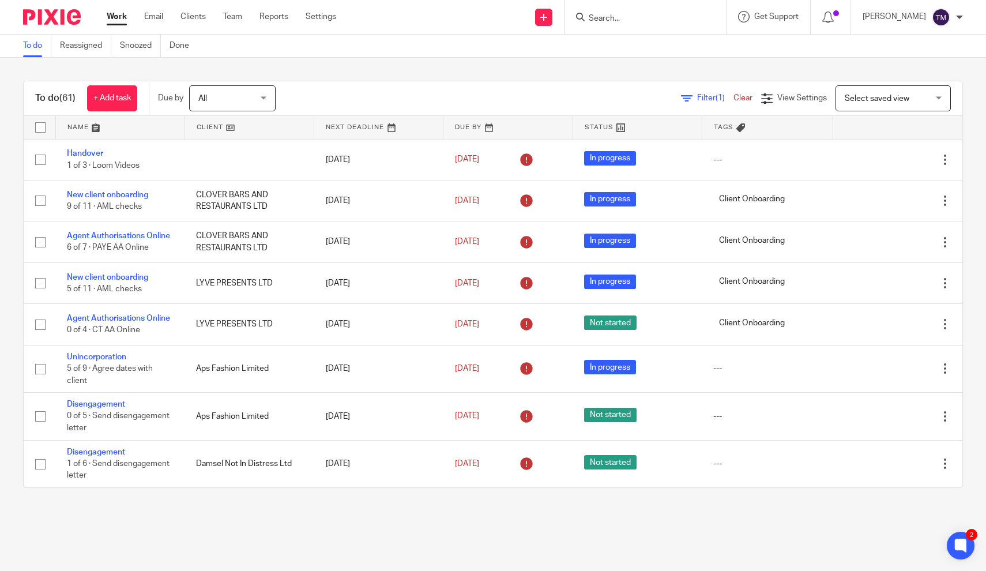
click at [738, 96] on link "Clear" at bounding box center [743, 98] width 19 height 8
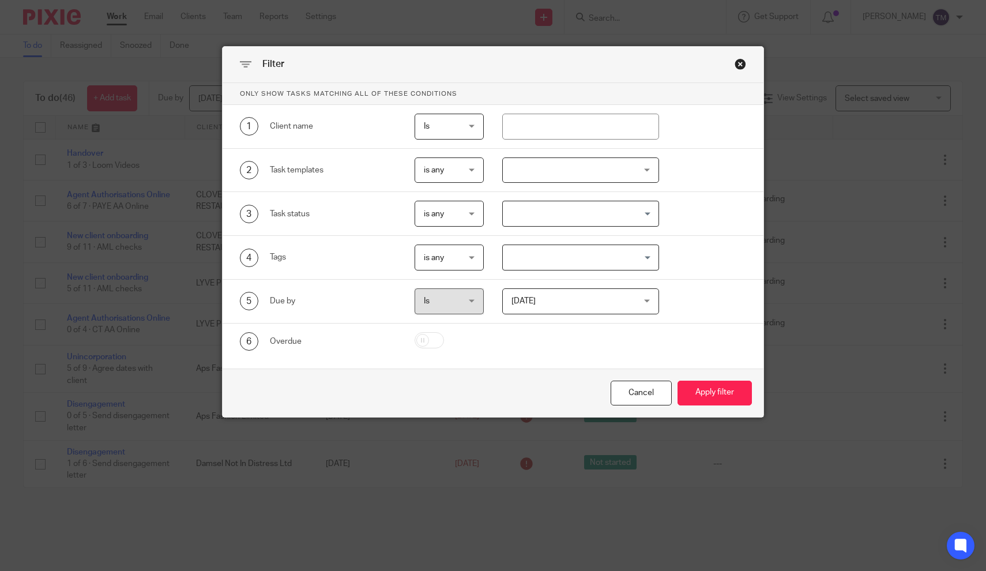
click at [740, 66] on div "Close this dialog window" at bounding box center [741, 64] width 12 height 12
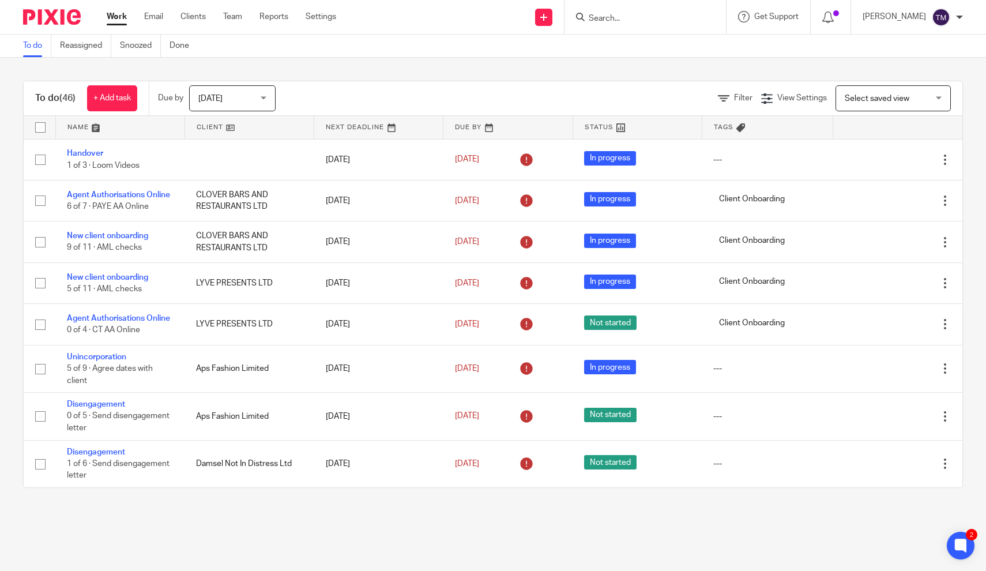
click at [258, 99] on span "[DATE]" at bounding box center [228, 98] width 61 height 24
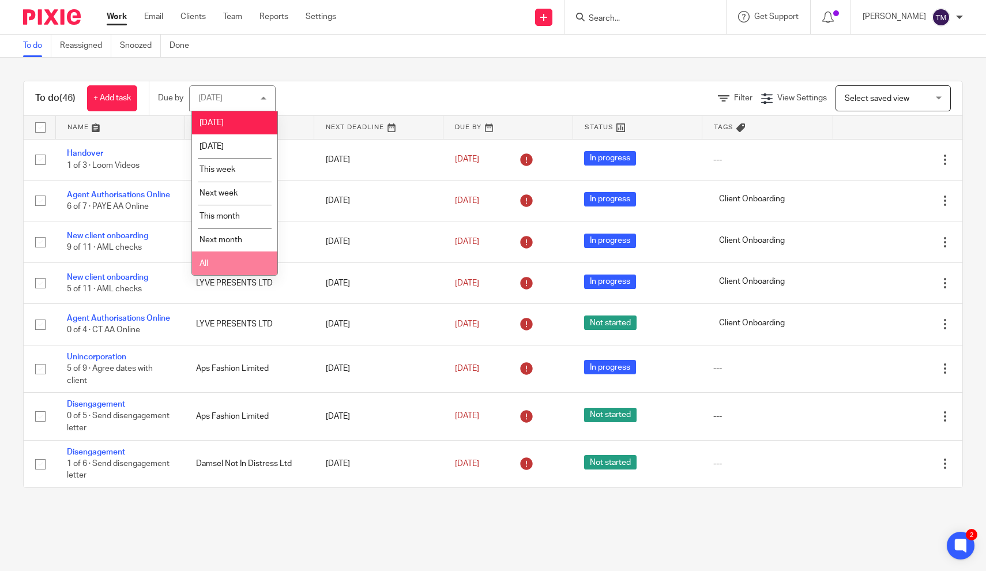
click at [231, 267] on li "All" at bounding box center [234, 264] width 85 height 24
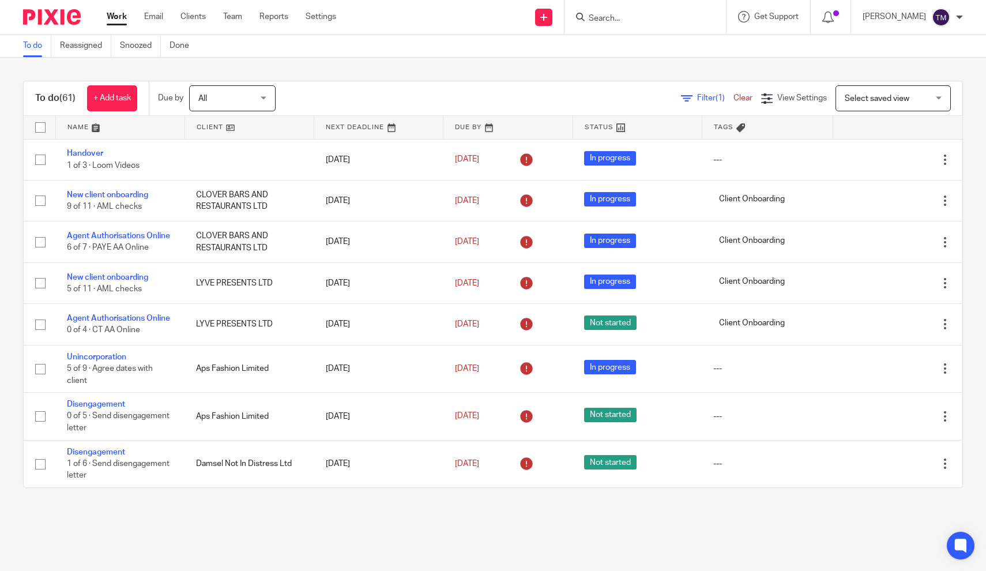
click at [708, 102] on span "Filter (1)" at bounding box center [715, 98] width 36 height 8
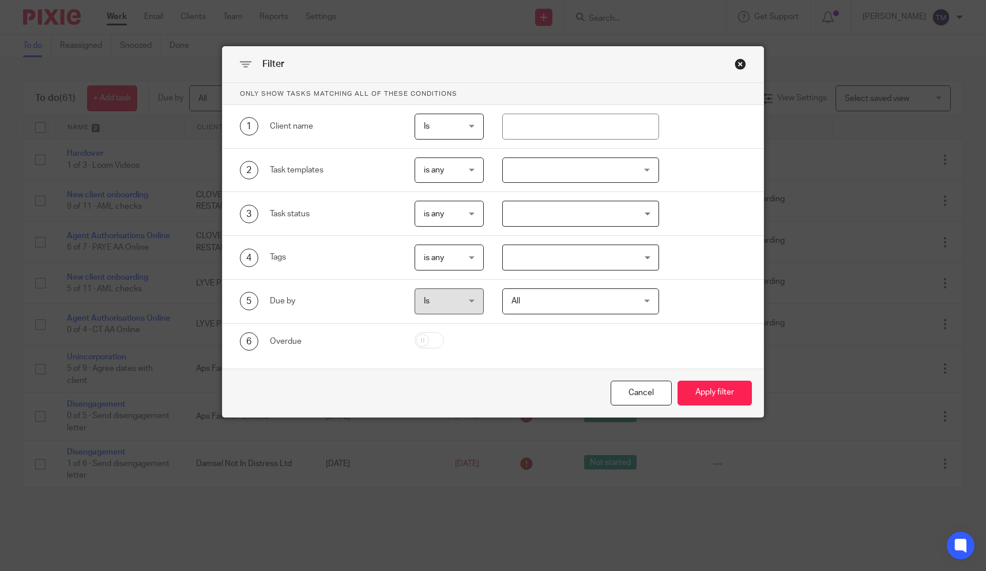
click at [558, 177] on div at bounding box center [580, 170] width 157 height 26
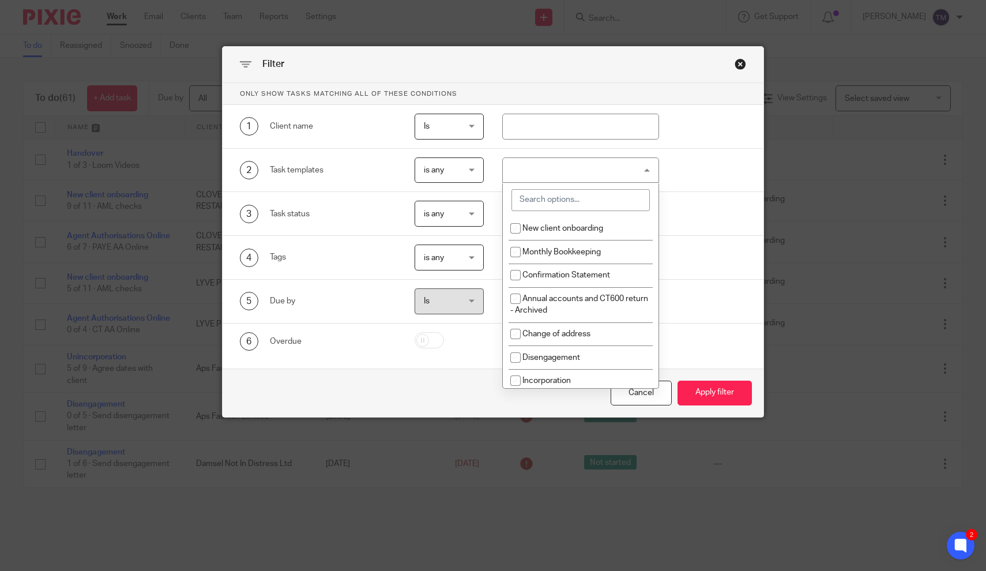
click at [554, 201] on input "search" at bounding box center [581, 200] width 138 height 22
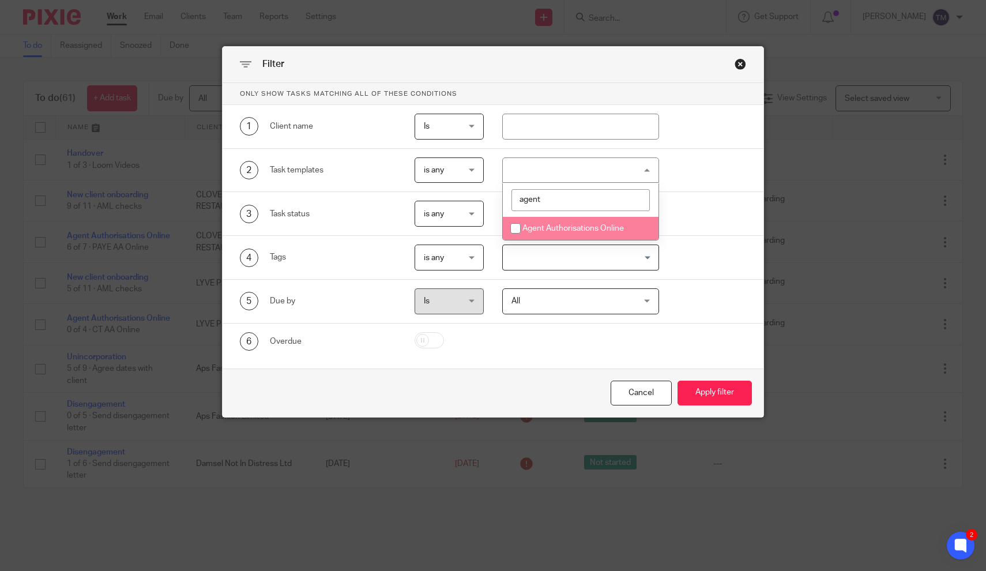
type input "agent"
click at [538, 230] on span "Agent Authorisations Online" at bounding box center [574, 228] width 102 height 8
checkbox input "true"
click at [709, 385] on button "Apply filter" at bounding box center [715, 393] width 74 height 25
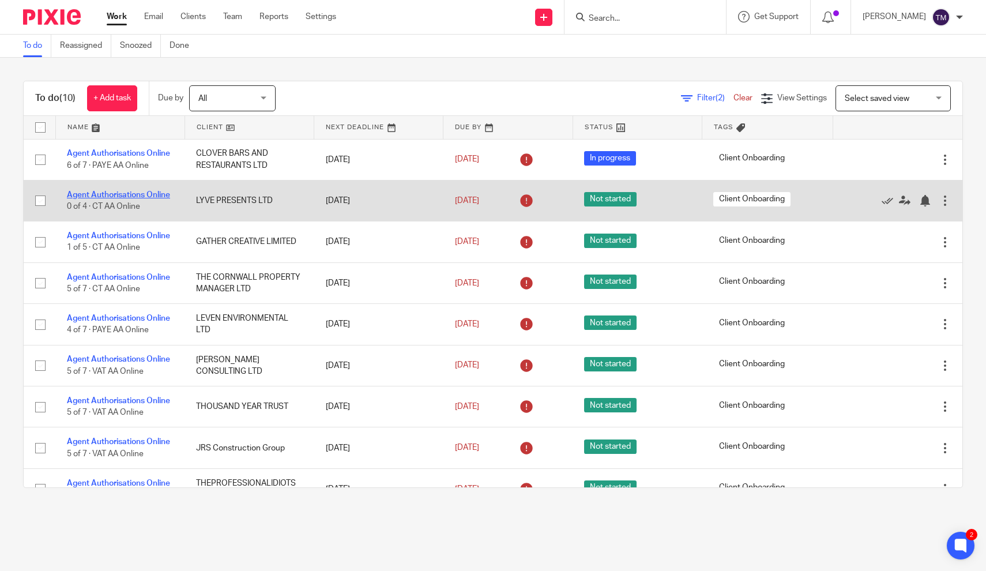
click at [156, 194] on link "Agent Authorisations Online" at bounding box center [118, 195] width 103 height 8
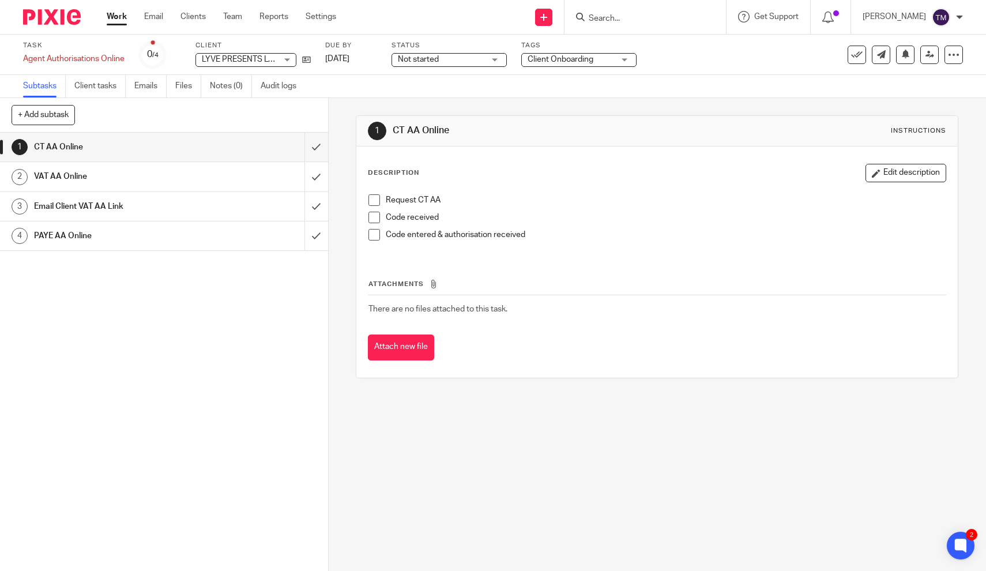
click at [75, 180] on h1 "VAT AA Online" at bounding box center [120, 176] width 173 height 17
click at [245, 61] on span "LYVE PRESENTS LTD" at bounding box center [240, 59] width 77 height 8
type input "lyve"
click at [235, 118] on li "LYVE PRESENTS LTD" at bounding box center [247, 112] width 100 height 24
click at [671, 14] on input "Search" at bounding box center [640, 19] width 104 height 10
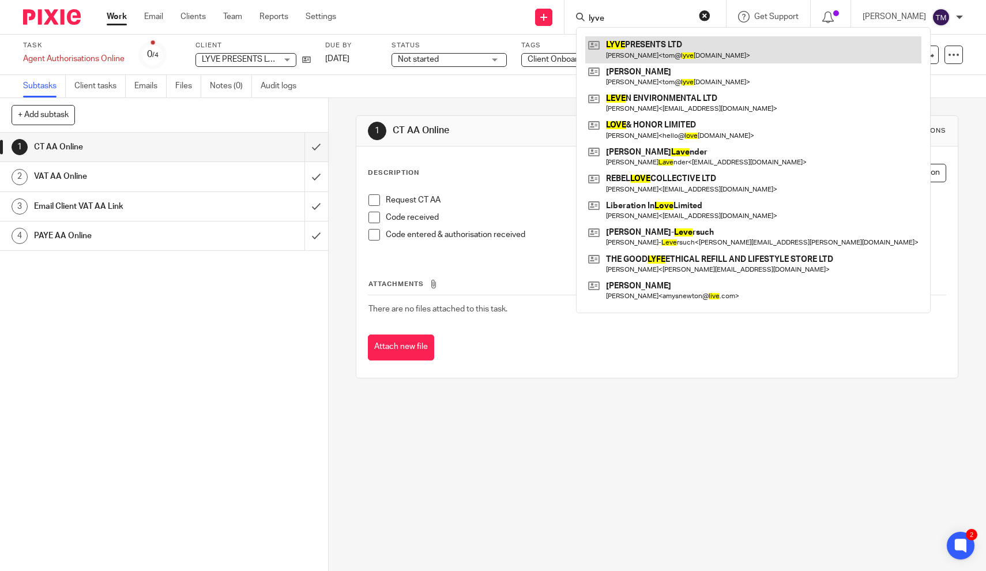
type input "lyve"
click at [631, 54] on link at bounding box center [754, 49] width 336 height 27
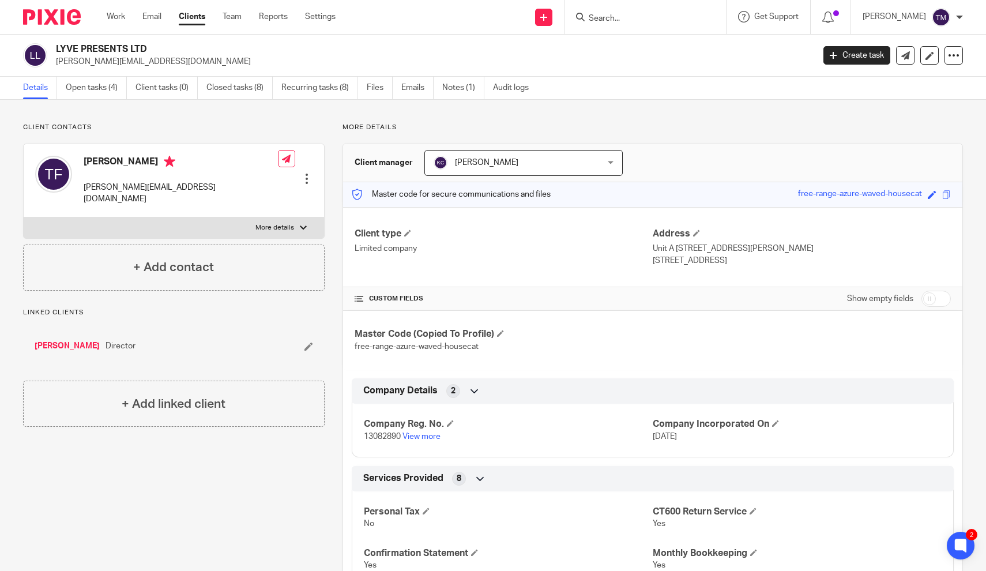
click at [684, 174] on div "Client manager Kara Curtayne Kara Curtayne Becki Freeman Emily Crump Kara Curta…" at bounding box center [653, 163] width 620 height 38
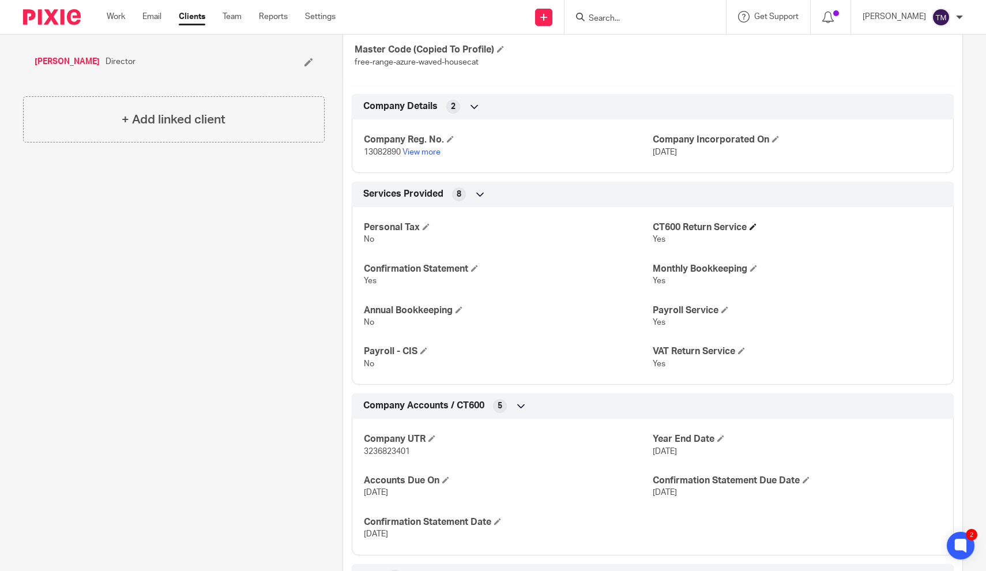
scroll to position [284, 0]
click at [571, 61] on p "free-range-azure-waved-housecat" at bounding box center [504, 63] width 298 height 12
click at [616, 27] on div at bounding box center [646, 17] width 162 height 34
click at [622, 18] on input "Search" at bounding box center [640, 19] width 104 height 10
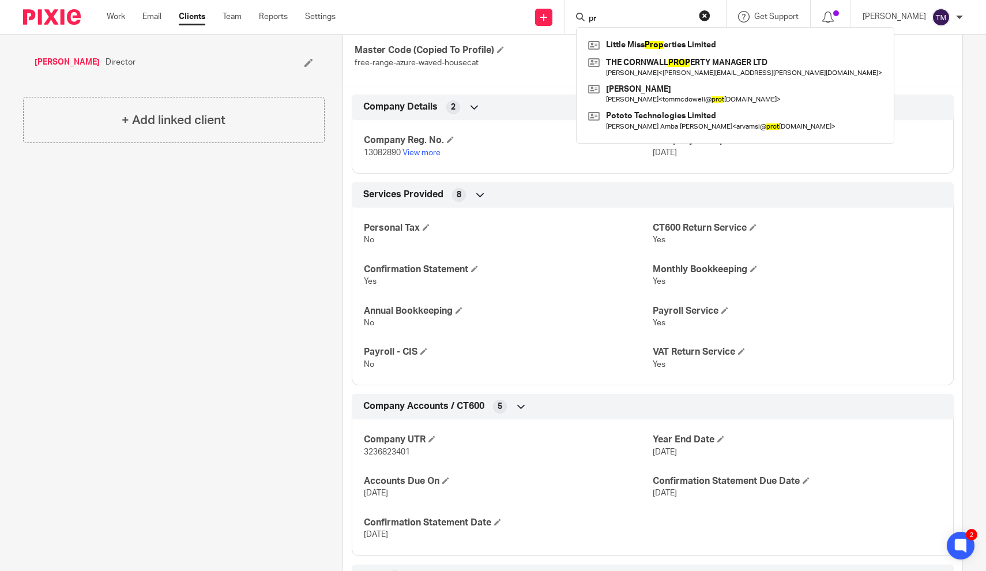
type input "p"
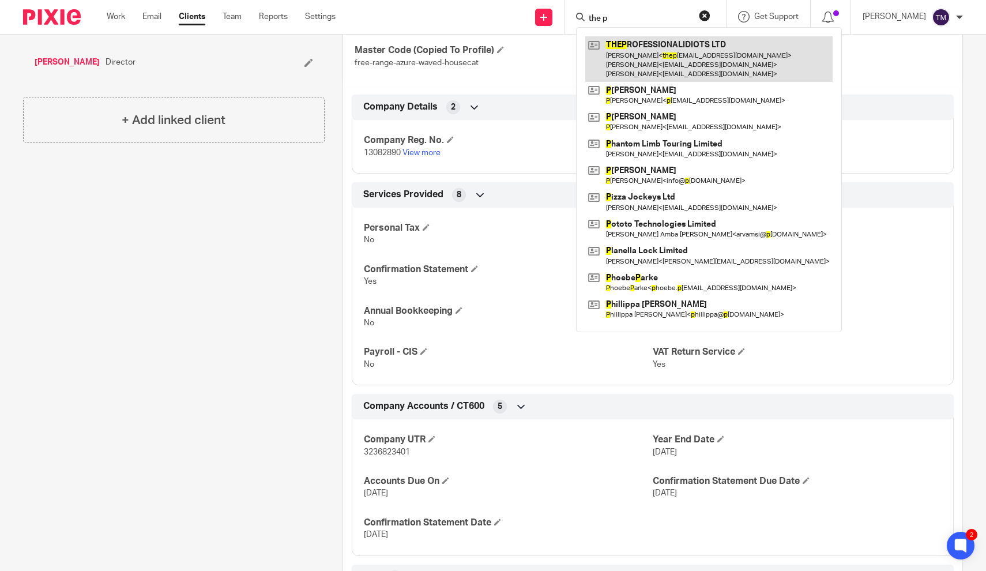
type input "the p"
click at [679, 66] on link at bounding box center [709, 59] width 247 height 46
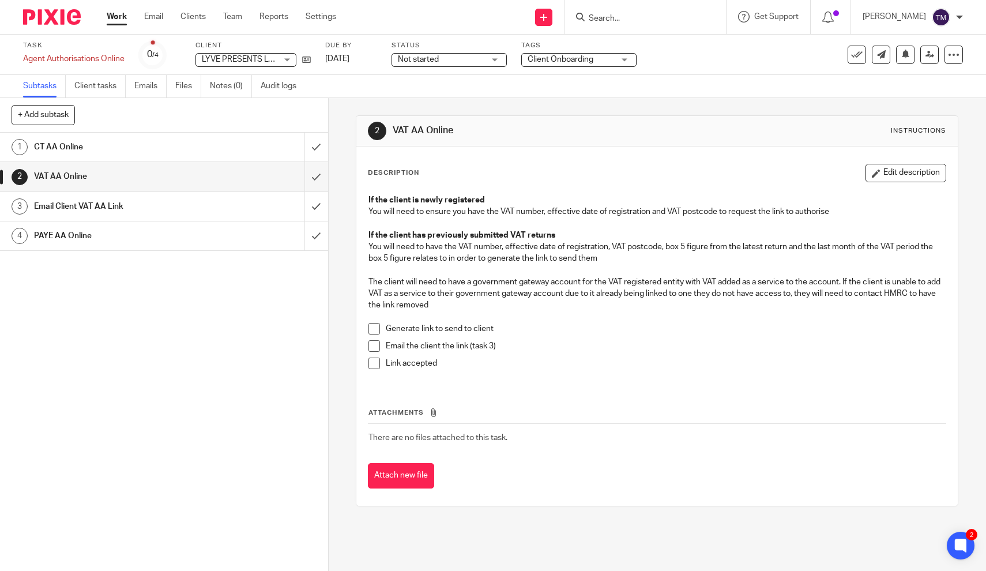
click at [87, 204] on h1 "Email Client VAT AA Link" at bounding box center [120, 206] width 173 height 17
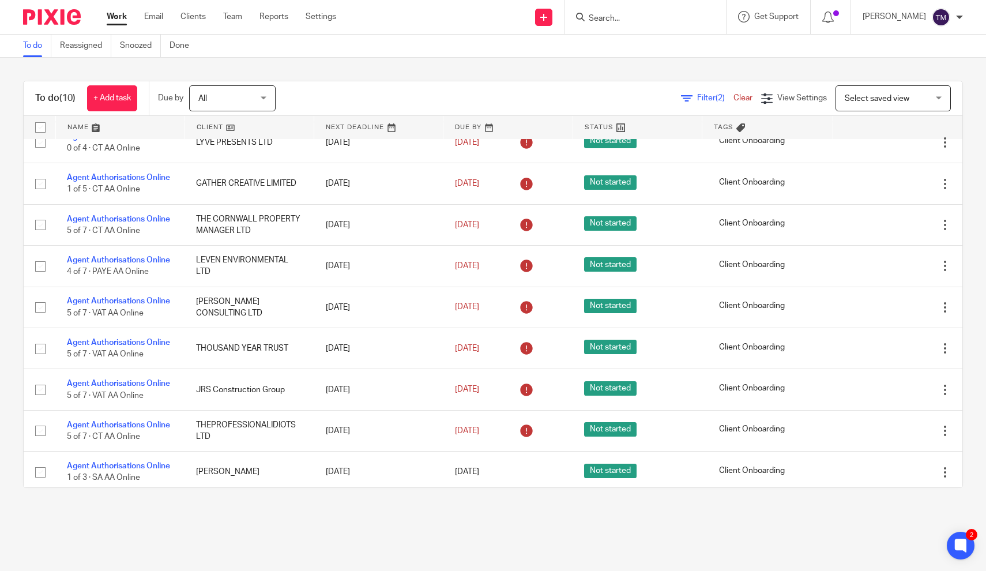
scroll to position [69, 0]
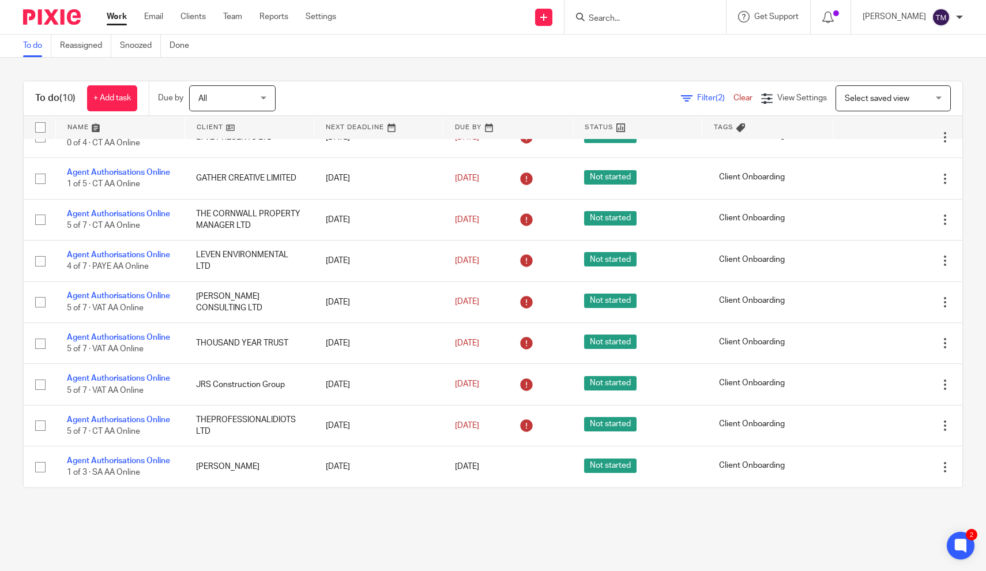
drag, startPoint x: 427, startPoint y: 452, endPoint x: 421, endPoint y: 490, distance: 38.6
click at [421, 490] on div "To do (10) + Add task Due by All All [DATE] [DATE] This week Next week This mon…" at bounding box center [493, 284] width 986 height 453
click at [409, 518] on main "To do Reassigned Snoozed Done To do (10) + Add task Due by All All [DATE] [DATE…" at bounding box center [493, 285] width 986 height 571
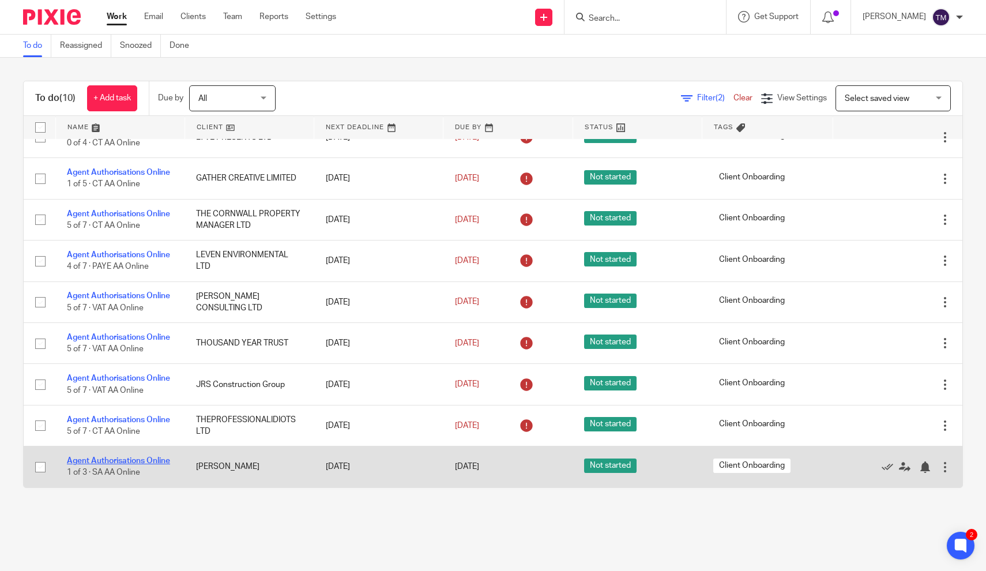
click at [147, 462] on link "Agent Authorisations Online" at bounding box center [118, 461] width 103 height 8
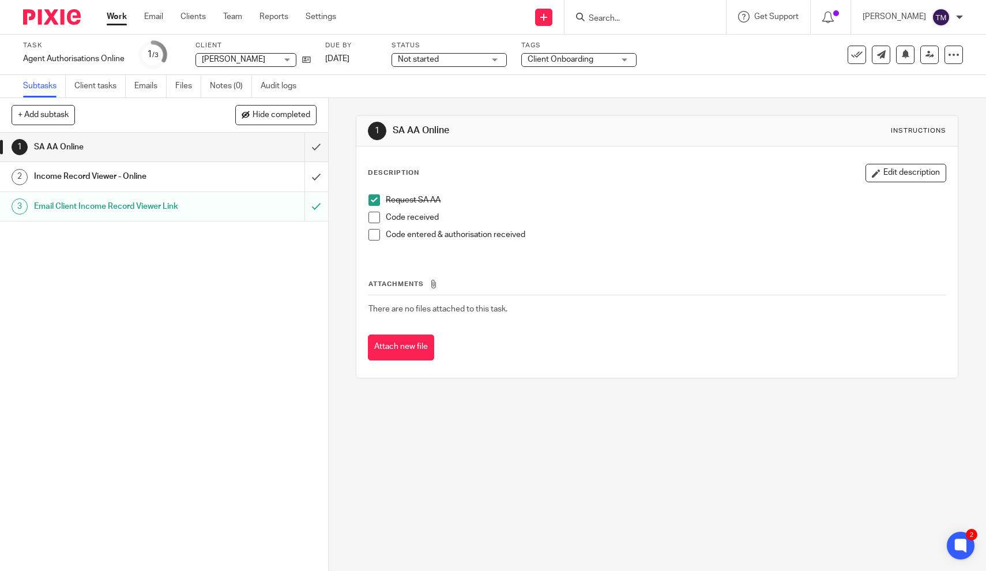
click at [180, 148] on h1 "SA AA Online" at bounding box center [120, 146] width 173 height 17
click at [148, 208] on h1 "Email Client Income Record Viewer Link" at bounding box center [120, 206] width 173 height 17
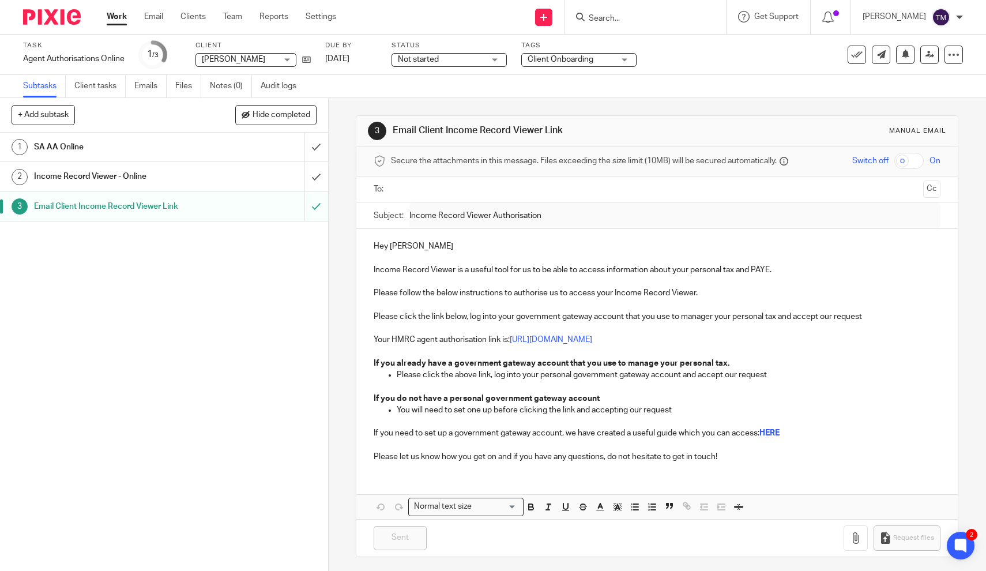
click at [94, 178] on h1 "Income Record Viewer - Online" at bounding box center [120, 176] width 173 height 17
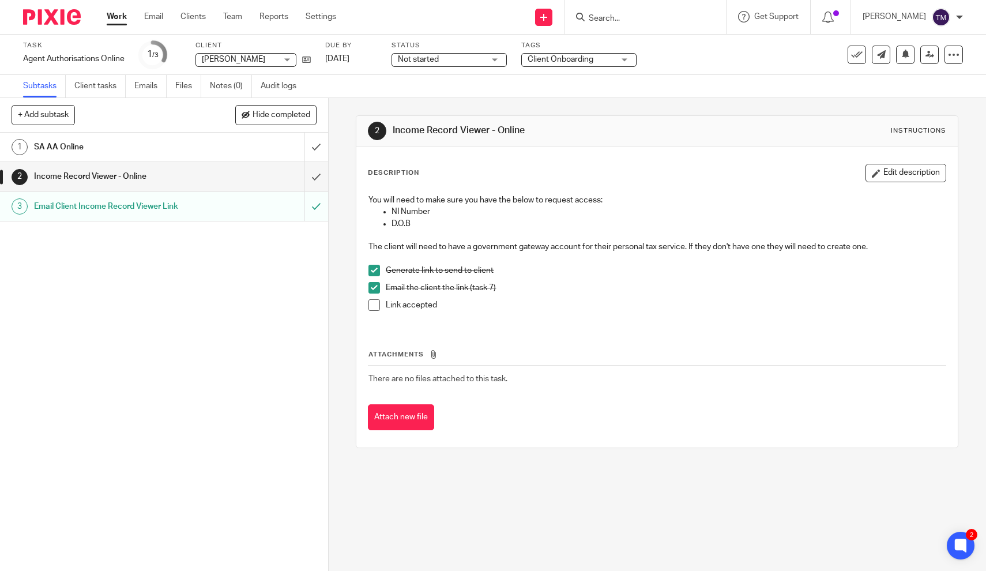
click at [54, 153] on h1 "SA AA Online" at bounding box center [120, 146] width 173 height 17
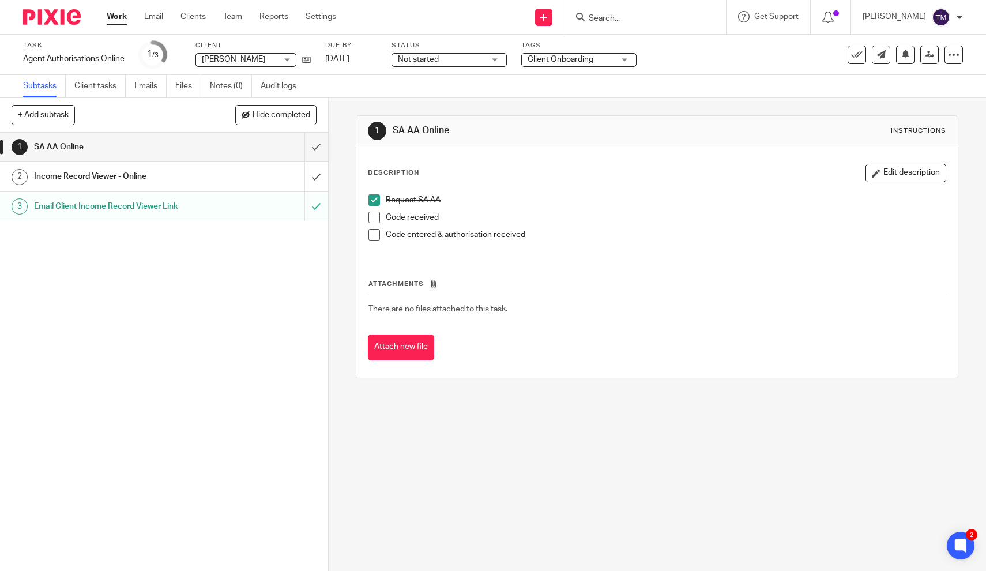
click at [33, 41] on label "Task" at bounding box center [74, 45] width 102 height 9
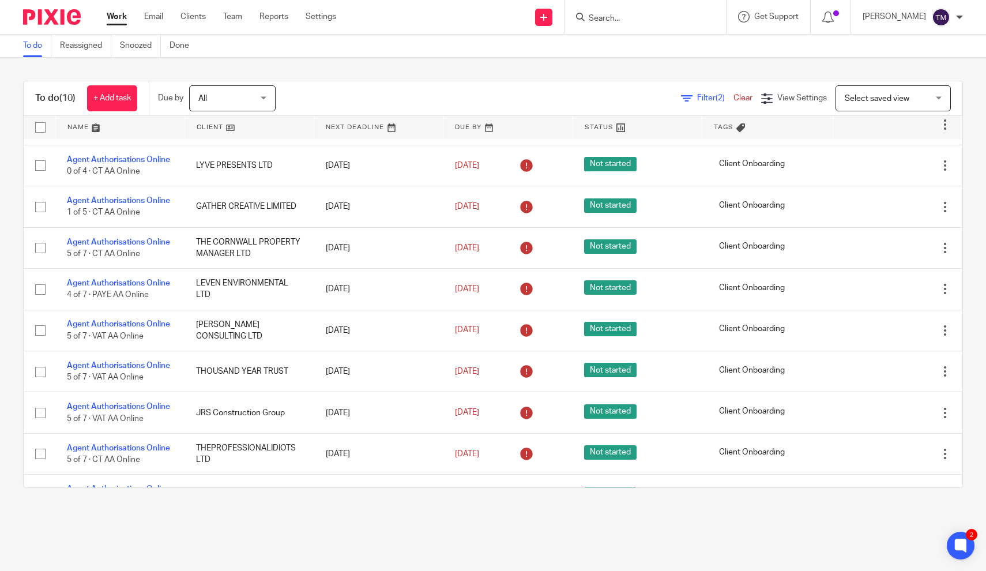
scroll to position [69, 0]
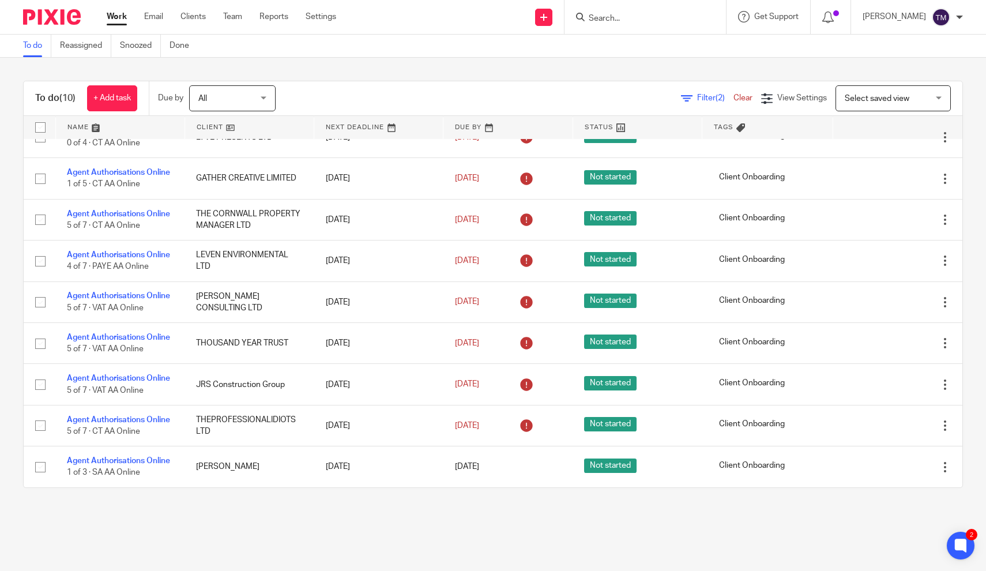
drag, startPoint x: 220, startPoint y: 367, endPoint x: 212, endPoint y: 502, distance: 134.7
click at [212, 502] on div "To do (10) + Add task Due by All All Today Tomorrow This week Next week This mo…" at bounding box center [493, 284] width 986 height 453
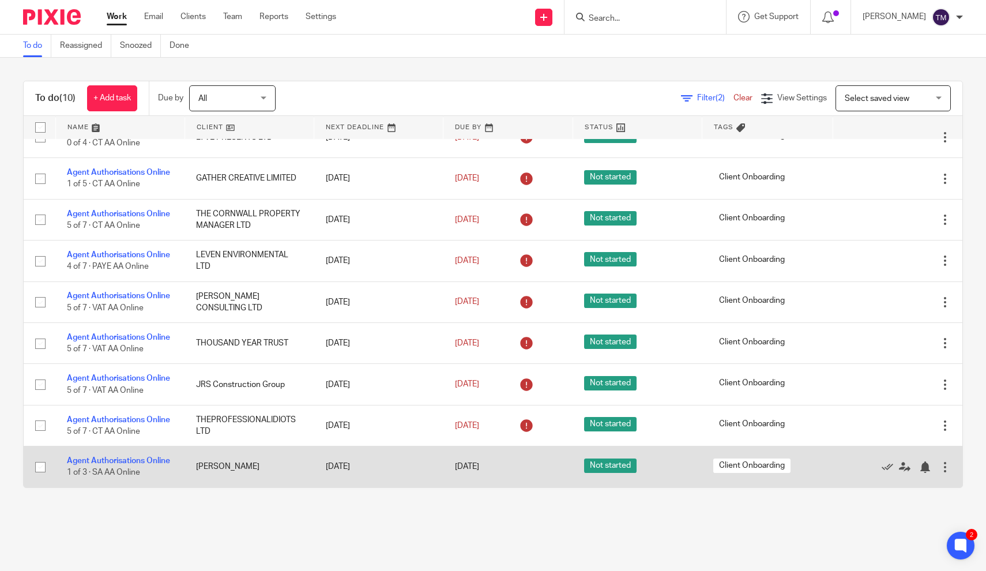
click at [232, 448] on td "[PERSON_NAME]" at bounding box center [249, 467] width 129 height 41
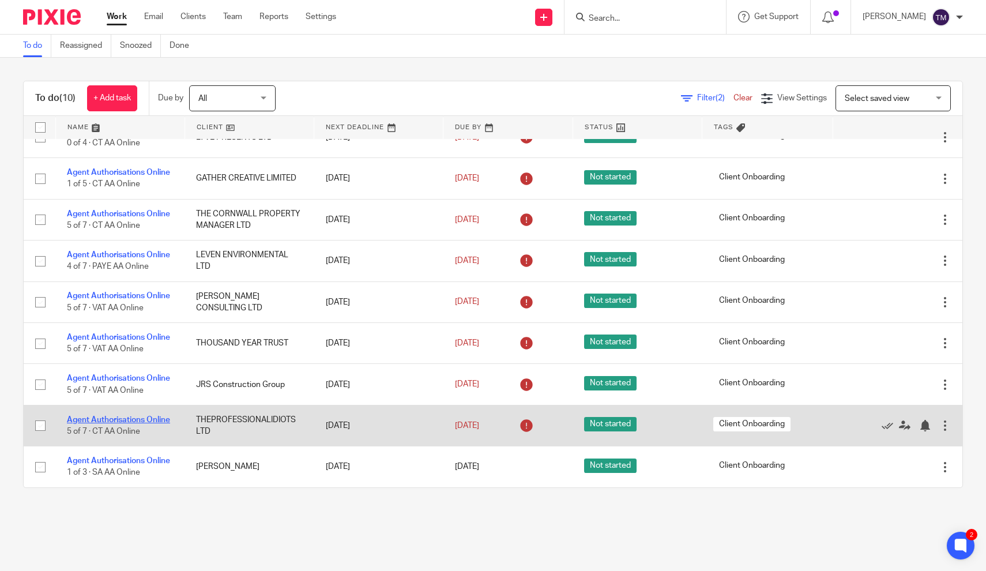
click at [100, 420] on link "Agent Authorisations Online" at bounding box center [118, 420] width 103 height 8
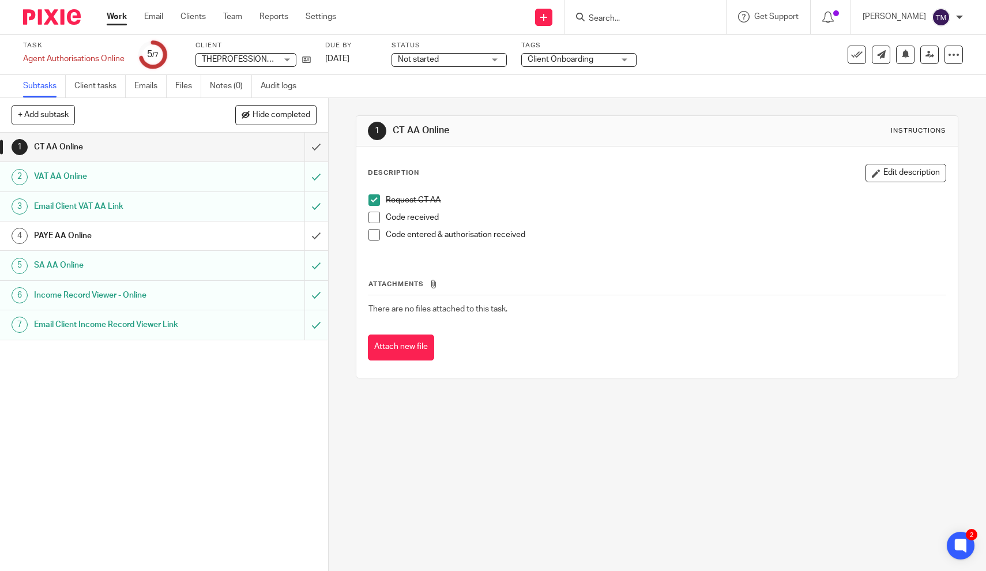
click at [288, 59] on div "THEPROFESSIONALIDIOTS LTD THEPROFESSIONALIDIOTS LTD" at bounding box center [246, 60] width 101 height 14
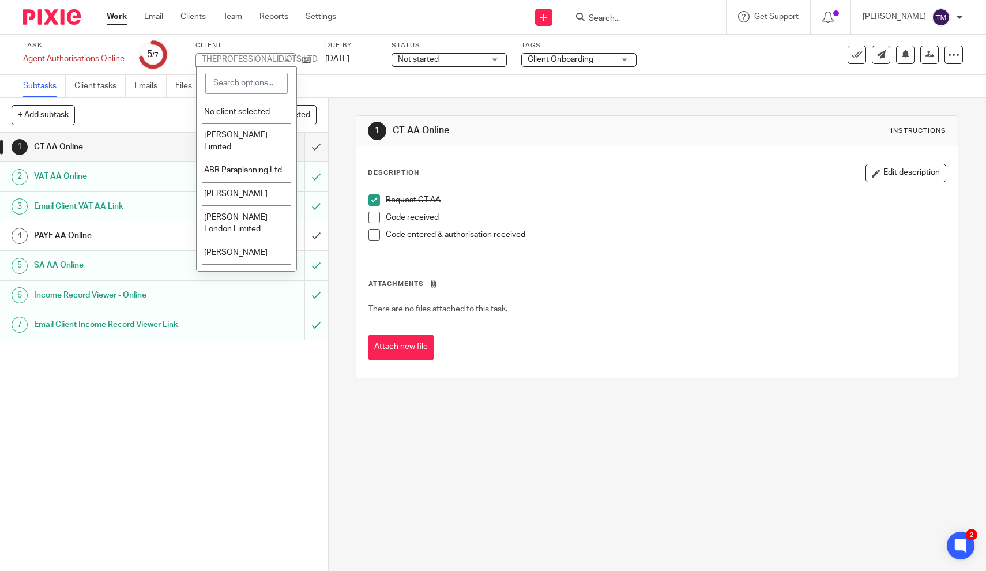
click at [288, 59] on div "THEPROFESSIONALIDIOTS LTD" at bounding box center [260, 59] width 116 height 8
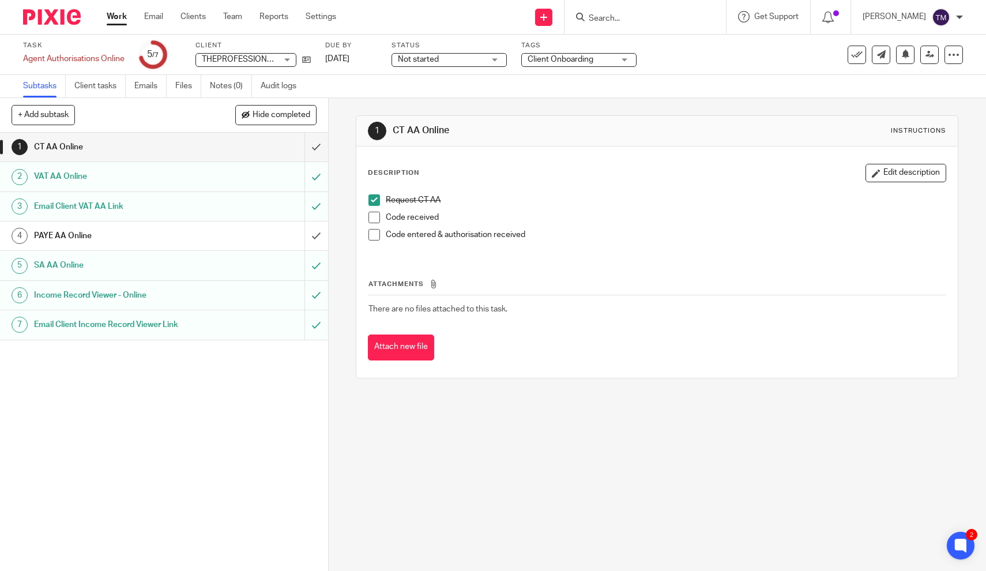
click at [70, 178] on h1 "VAT AA Online" at bounding box center [120, 176] width 173 height 17
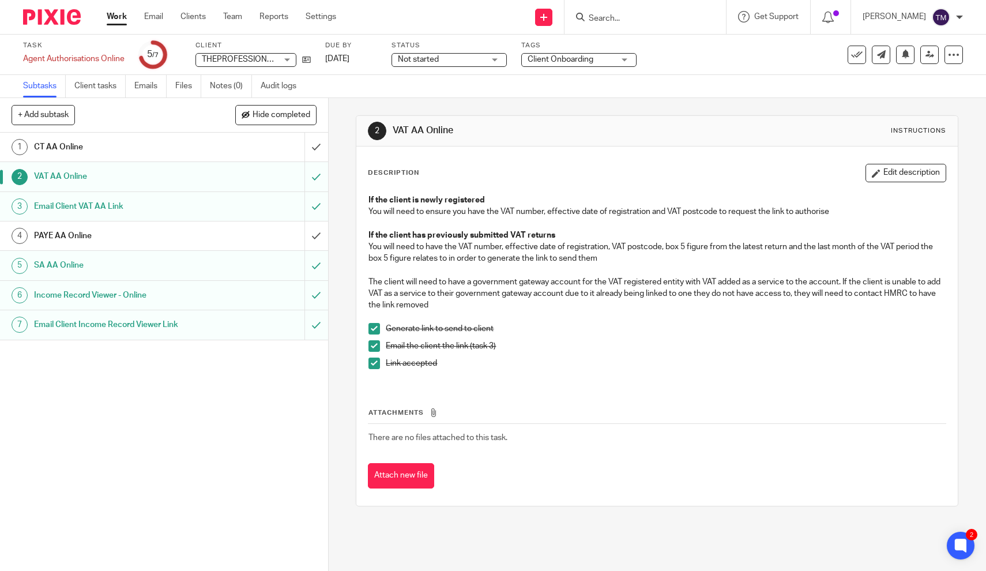
click at [73, 238] on h1 "PAYE AA Online" at bounding box center [120, 235] width 173 height 17
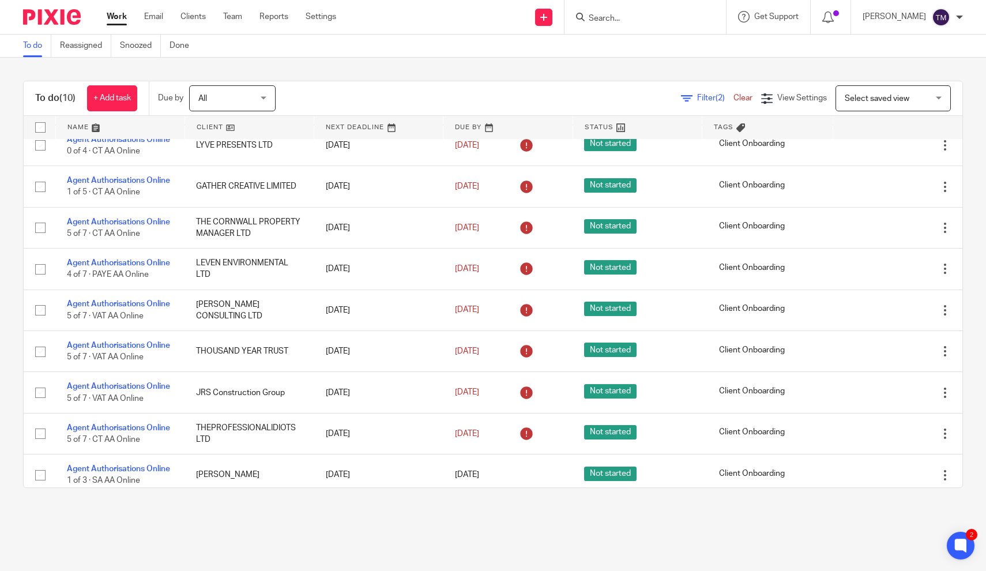
scroll to position [69, 0]
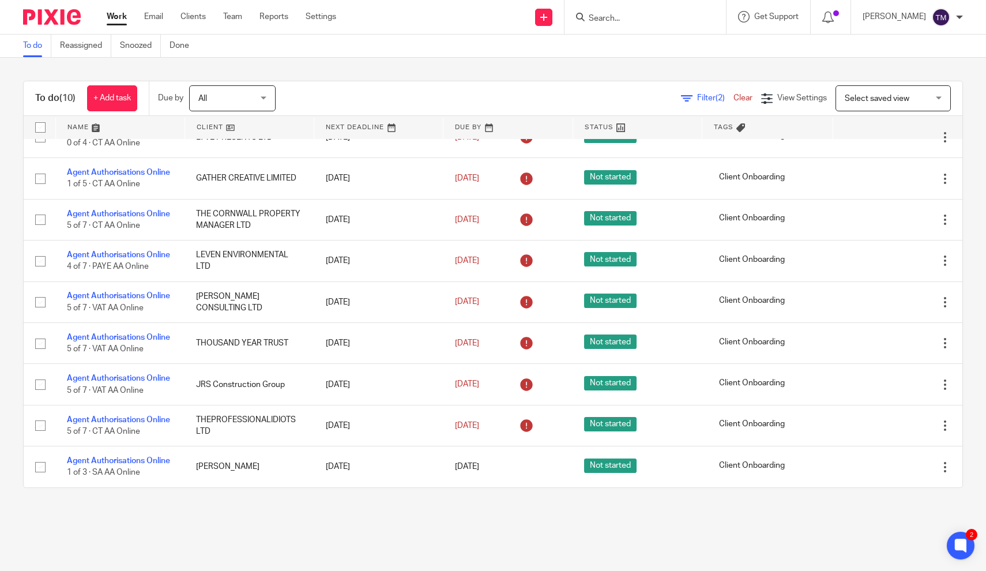
drag, startPoint x: 256, startPoint y: 403, endPoint x: 249, endPoint y: 496, distance: 93.7
click at [249, 496] on div "To do (10) + Add task Due by All All Today Tomorrow This week Next week This mo…" at bounding box center [493, 284] width 986 height 453
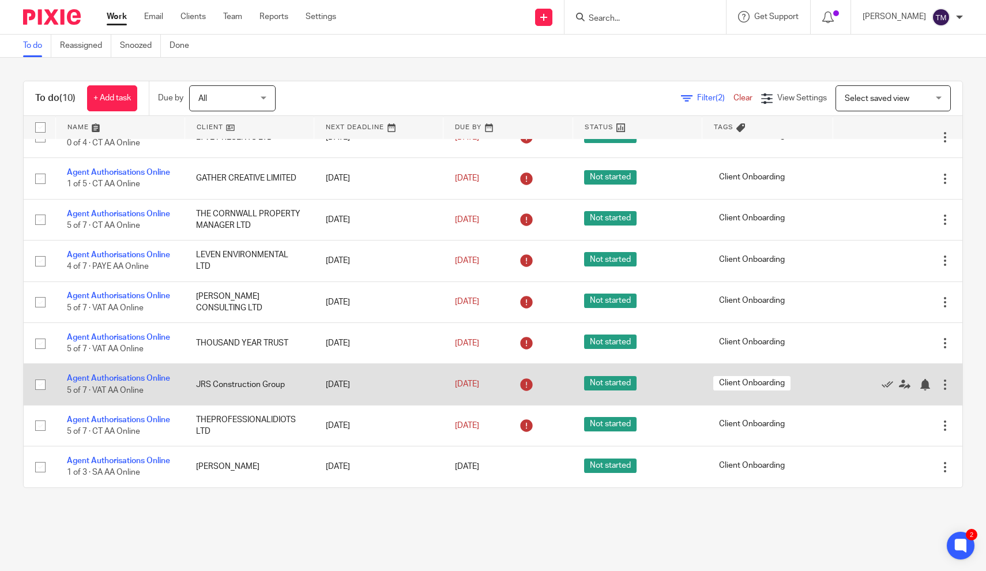
click at [160, 382] on td "Agent Authorisations Online 5 of 7 · VAT AA Online" at bounding box center [119, 384] width 129 height 41
click at [159, 381] on link "Agent Authorisations Online" at bounding box center [118, 378] width 103 height 8
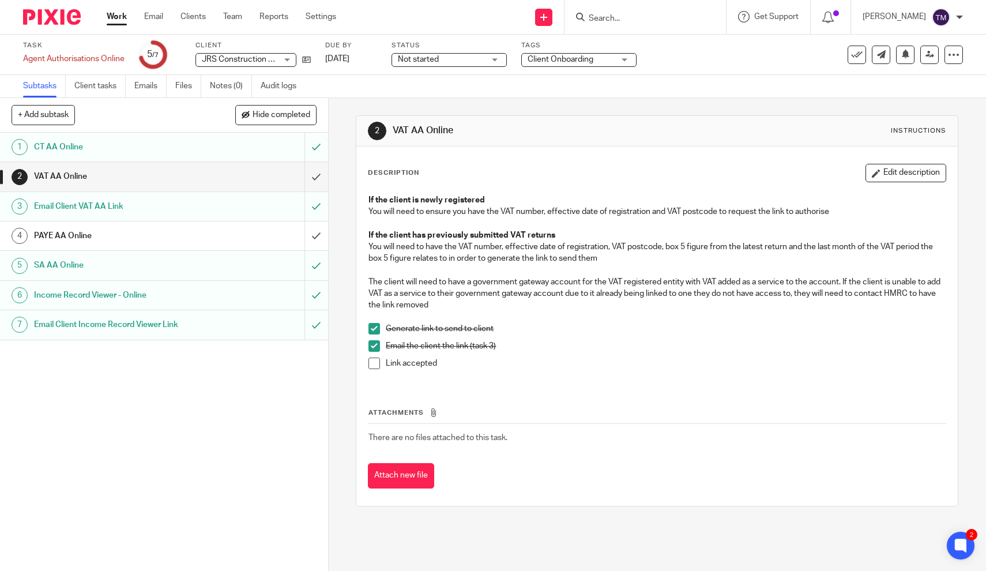
click at [66, 236] on h1 "PAYE AA Online" at bounding box center [120, 235] width 173 height 17
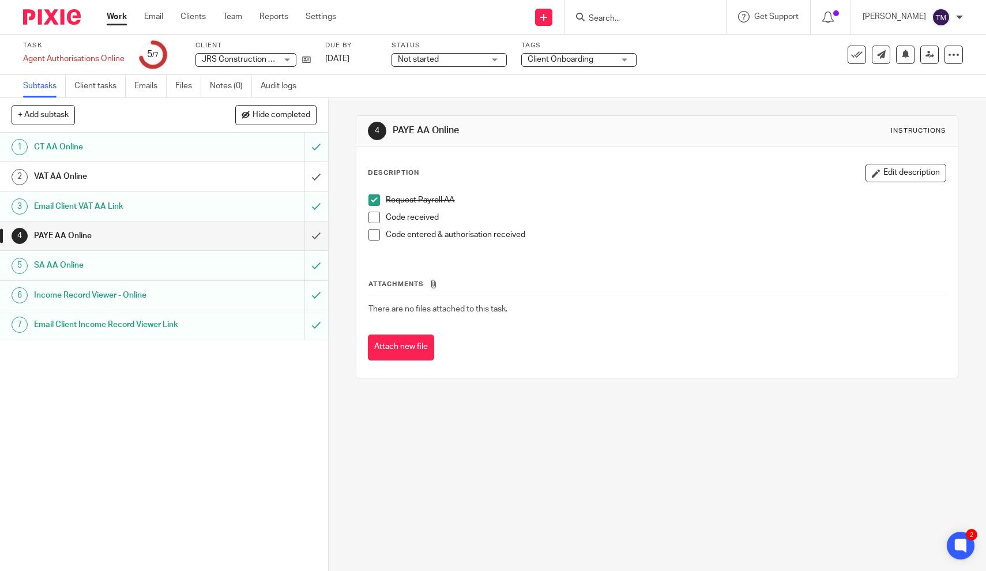
click at [69, 178] on h1 "VAT AA Online" at bounding box center [120, 176] width 173 height 17
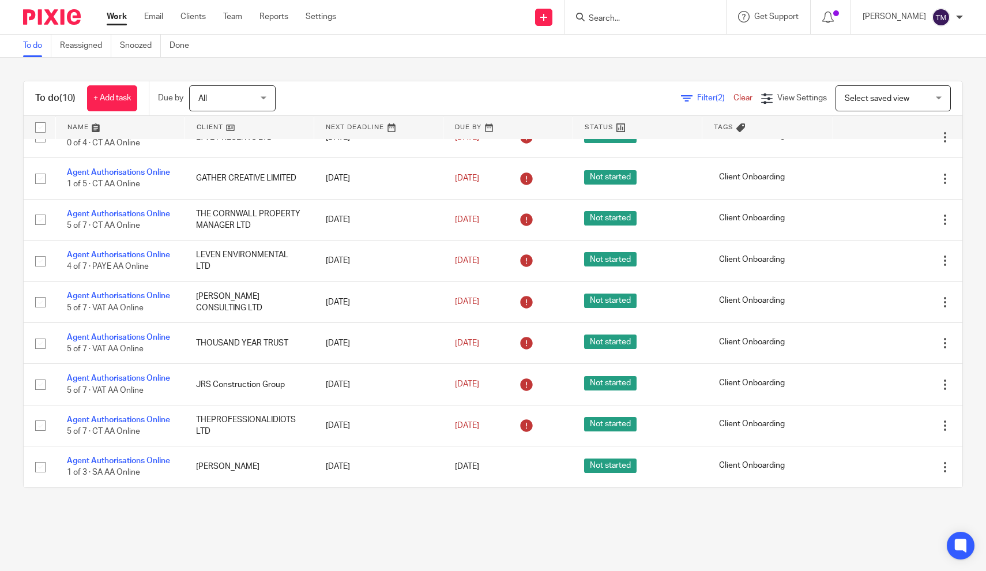
scroll to position [69, 0]
drag, startPoint x: 218, startPoint y: 381, endPoint x: 200, endPoint y: 500, distance: 120.3
click at [200, 500] on div "To do (10) + Add task Due by All All Today Tomorrow This week Next week This mo…" at bounding box center [493, 284] width 986 height 453
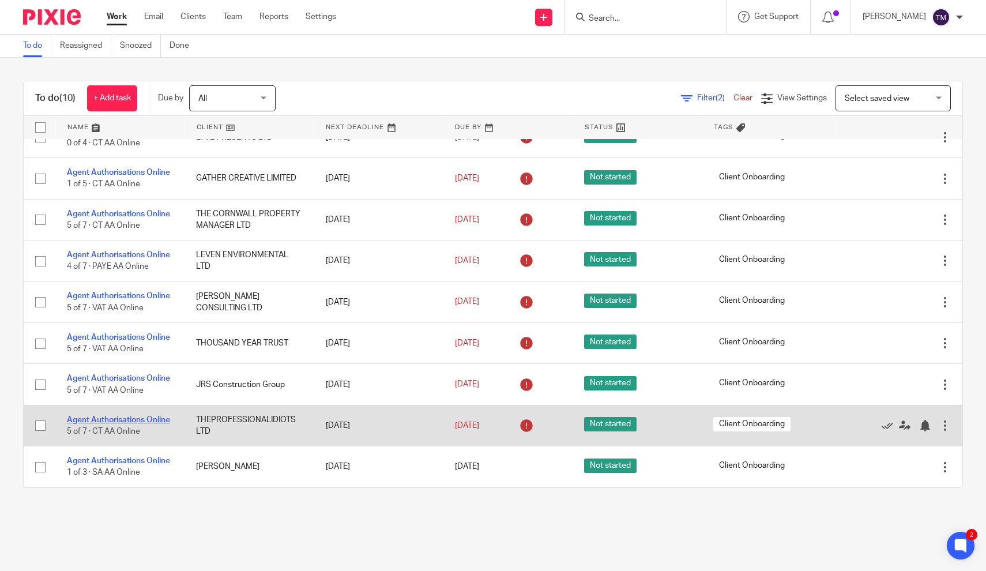
click at [129, 419] on link "Agent Authorisations Online" at bounding box center [118, 420] width 103 height 8
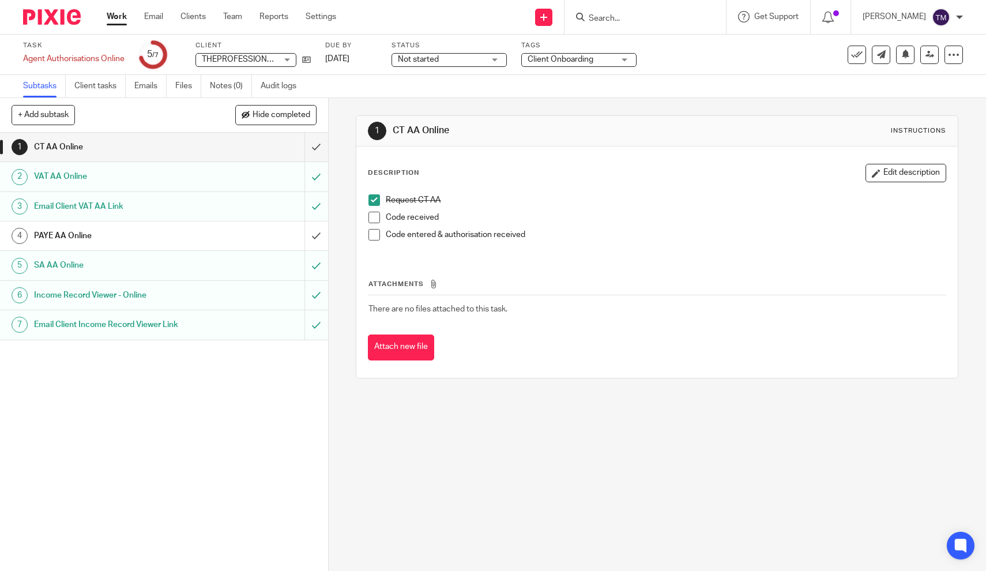
click at [194, 148] on h1 "CT AA Online" at bounding box center [120, 146] width 173 height 17
click at [149, 242] on h1 "PAYE AA Online" at bounding box center [120, 235] width 173 height 17
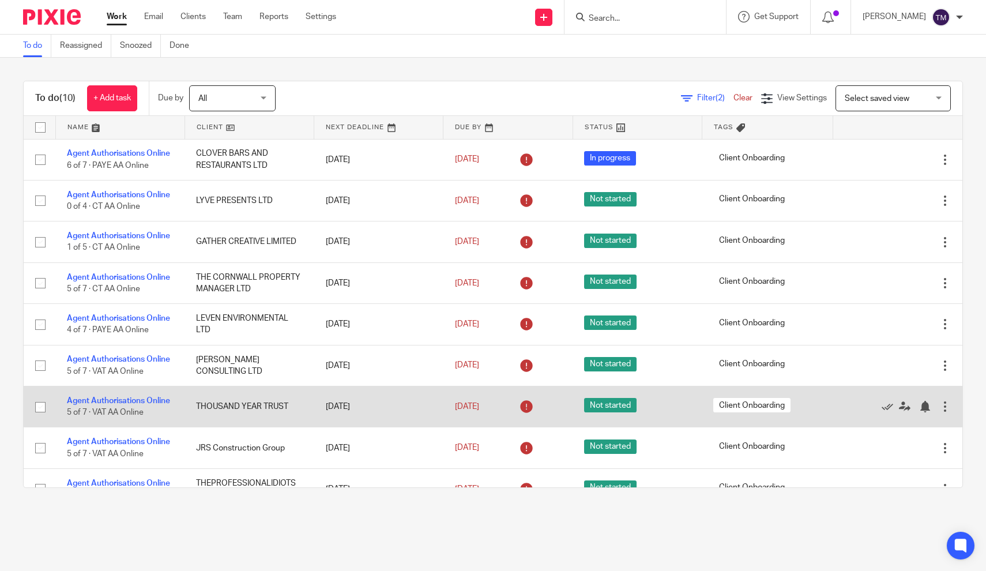
drag, startPoint x: 211, startPoint y: 336, endPoint x: 207, endPoint y: 408, distance: 71.6
click at [207, 408] on tbody "No client selected No client selected [PERSON_NAME] Limited ABR Paraplanning Lt…" at bounding box center [493, 345] width 939 height 412
click at [239, 419] on td "THOUSAND YEAR TRUST" at bounding box center [249, 407] width 129 height 41
click at [123, 403] on link "Agent Authorisations Online" at bounding box center [118, 401] width 103 height 8
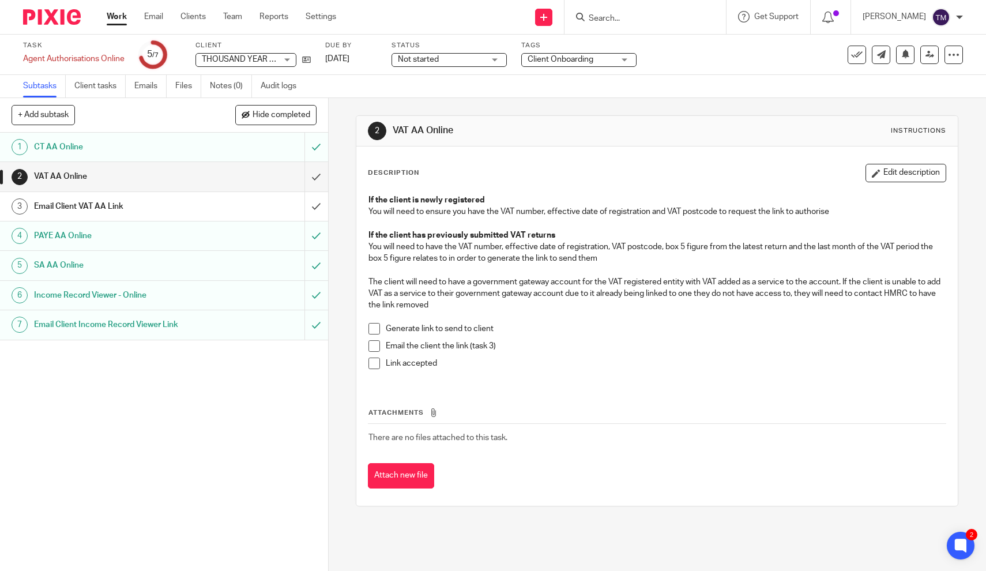
drag, startPoint x: 204, startPoint y: 59, endPoint x: 258, endPoint y: 49, distance: 54.5
click at [258, 49] on div "Client THOUSAND YEAR TRUST THOUSAND YEAR TRUST No client selected Abby Carpente…" at bounding box center [253, 55] width 115 height 28
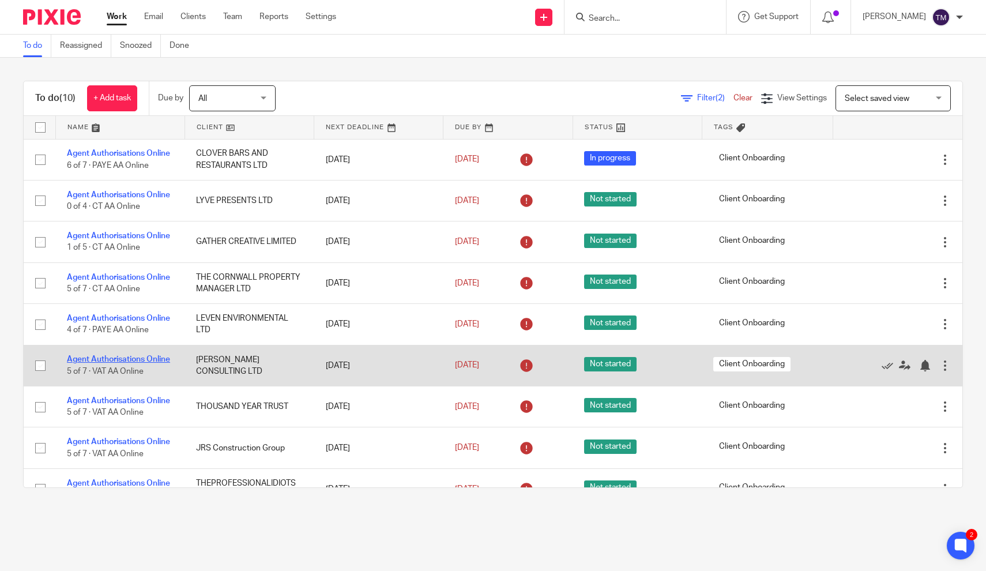
click at [147, 363] on link "Agent Authorisations Online" at bounding box center [118, 359] width 103 height 8
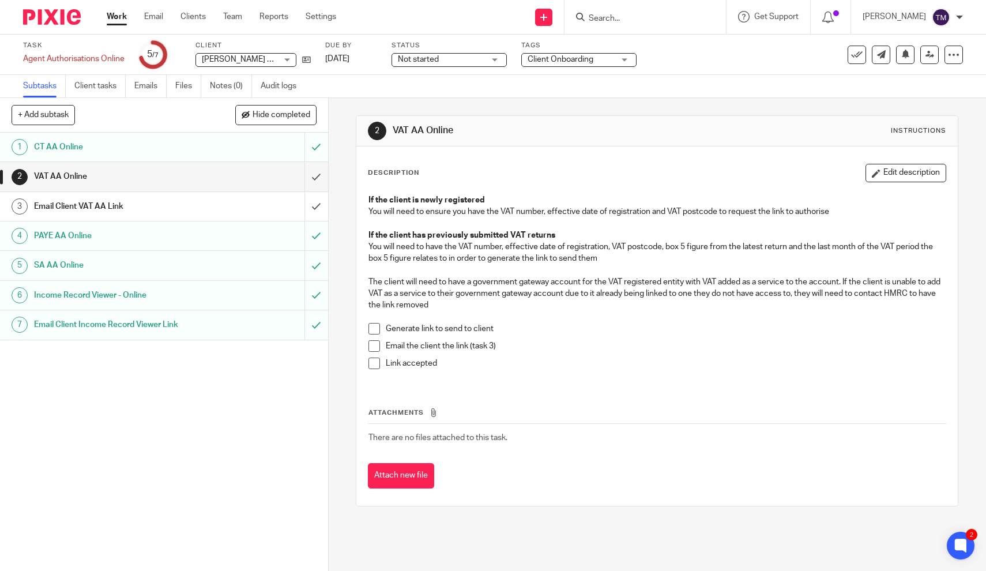
click at [242, 207] on div "Email Client VAT AA Link" at bounding box center [163, 206] width 259 height 17
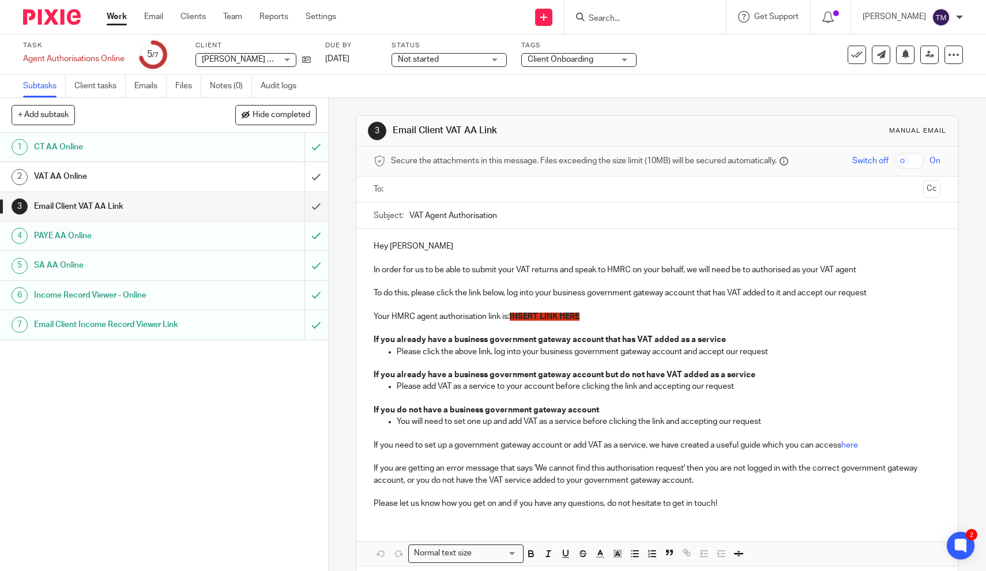
click at [244, 175] on div "VAT AA Online" at bounding box center [163, 176] width 259 height 17
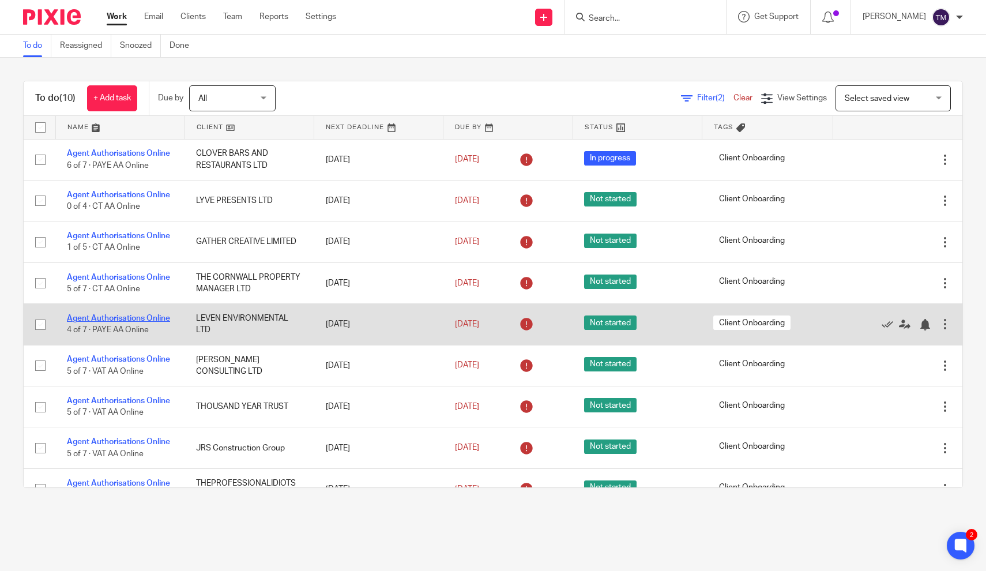
click at [149, 321] on link "Agent Authorisations Online" at bounding box center [118, 318] width 103 height 8
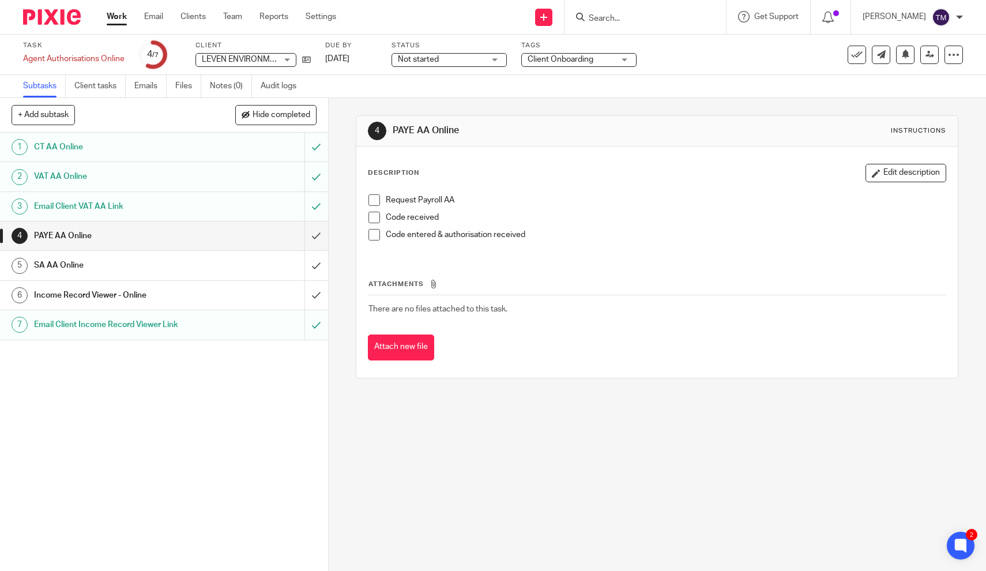
click at [76, 267] on h1 "SA AA Online" at bounding box center [120, 265] width 173 height 17
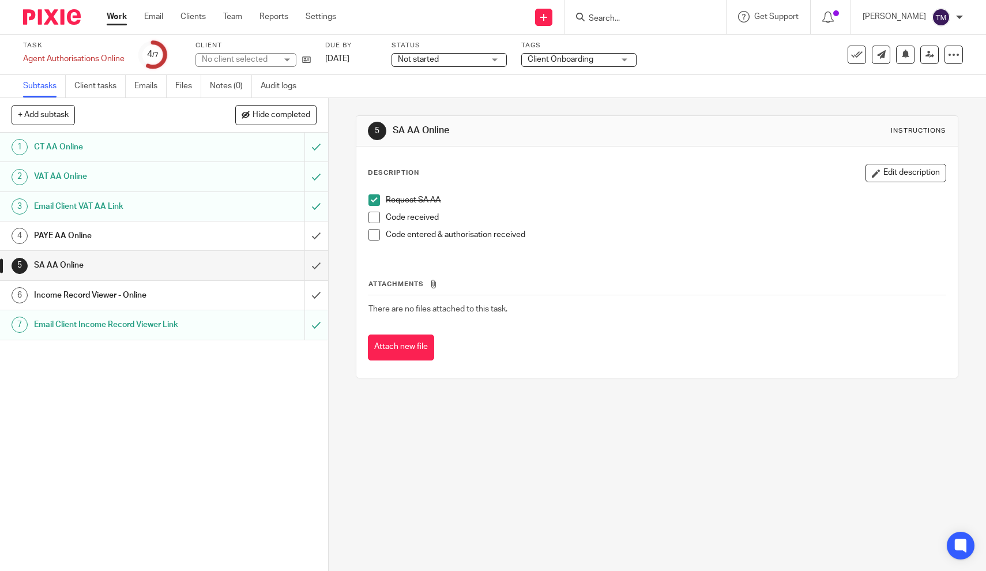
click at [72, 291] on h1 "Income Record Viewer - Online" at bounding box center [120, 295] width 173 height 17
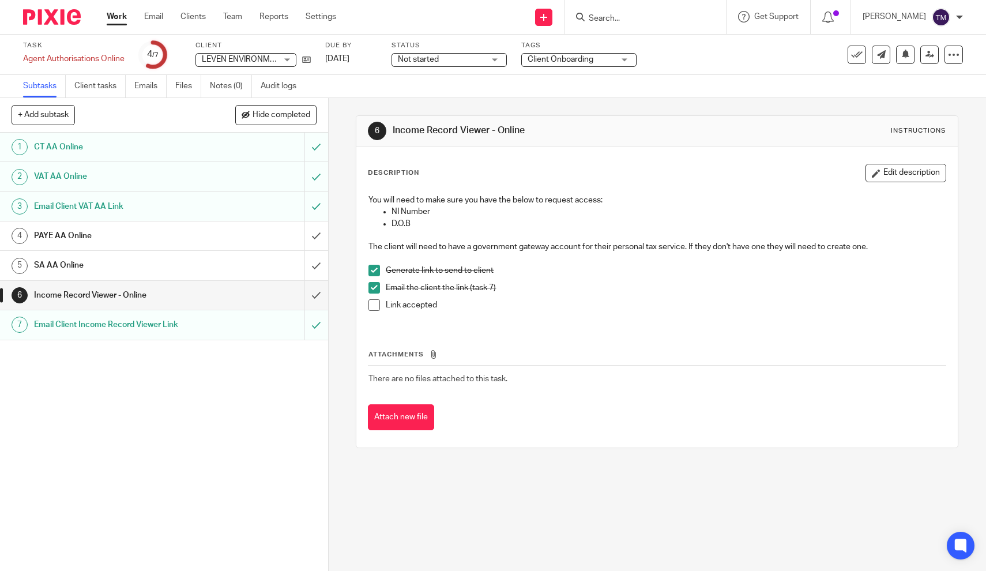
click at [72, 234] on h1 "PAYE AA Online" at bounding box center [120, 235] width 173 height 17
